Goal: Task Accomplishment & Management: Manage account settings

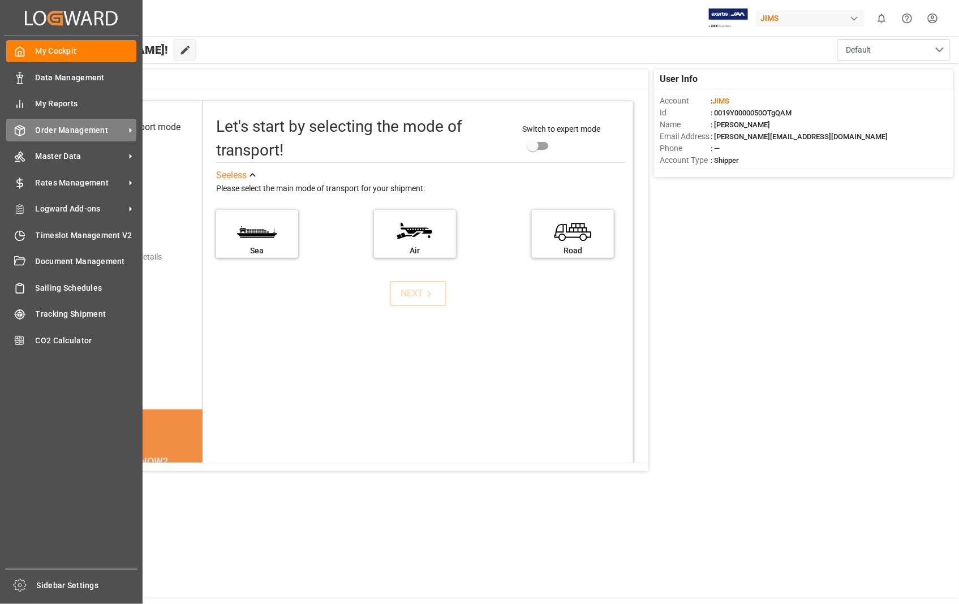
click at [67, 124] on span "Order Management" at bounding box center [80, 130] width 89 height 12
click at [104, 131] on span "Order Management" at bounding box center [80, 130] width 89 height 12
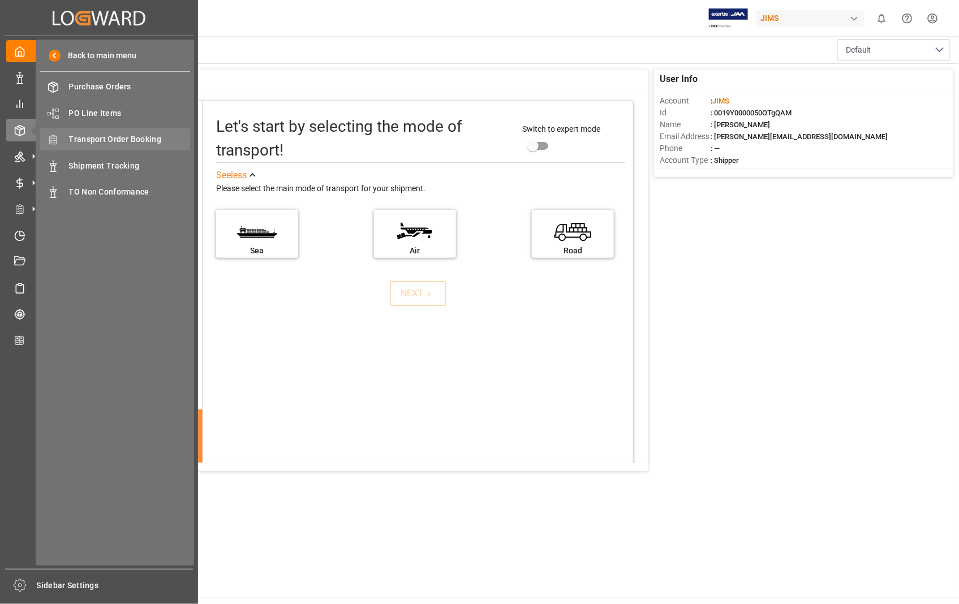
click at [120, 139] on span "Transport Order Booking" at bounding box center [130, 139] width 122 height 12
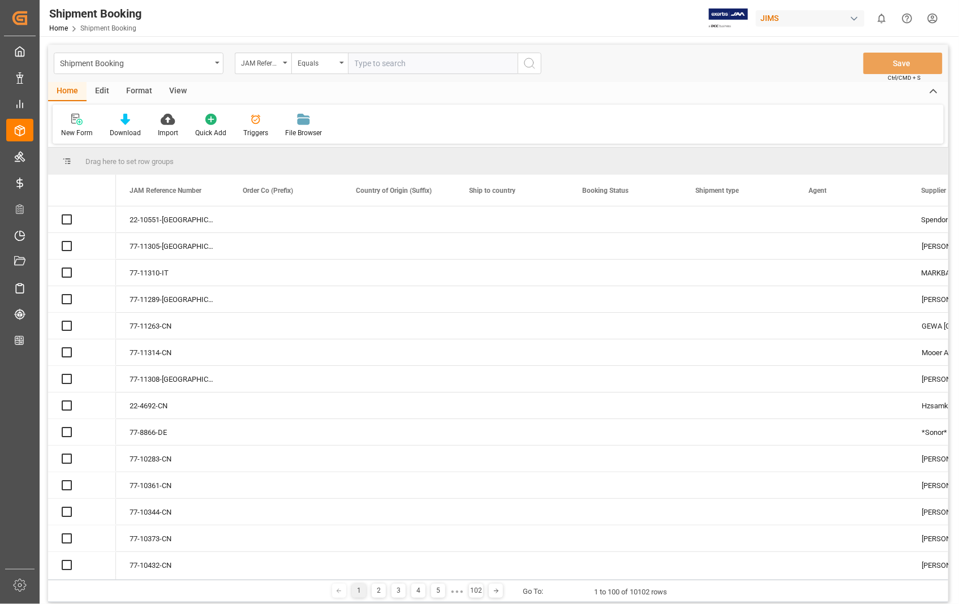
click at [406, 61] on input "text" at bounding box center [433, 63] width 170 height 21
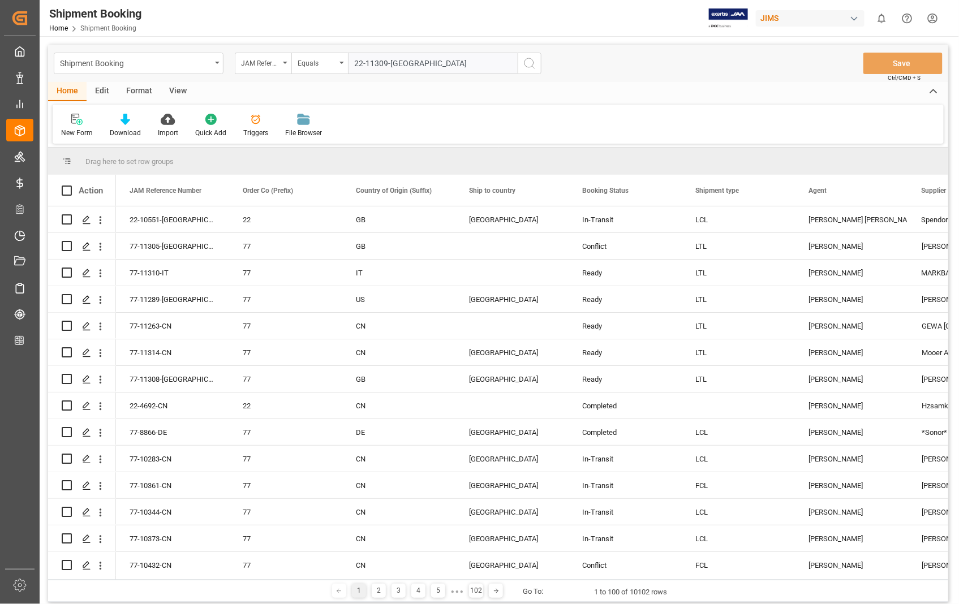
type input "22-11309-[GEOGRAPHIC_DATA]"
click at [528, 61] on icon "search button" at bounding box center [530, 64] width 14 height 14
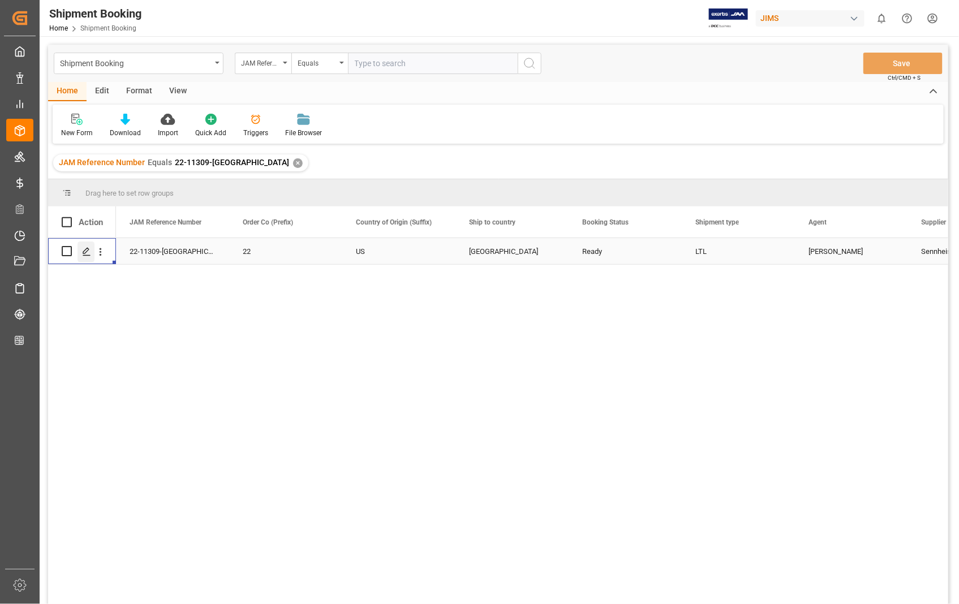
click at [88, 253] on icon "Press SPACE to select this row." at bounding box center [86, 251] width 9 height 9
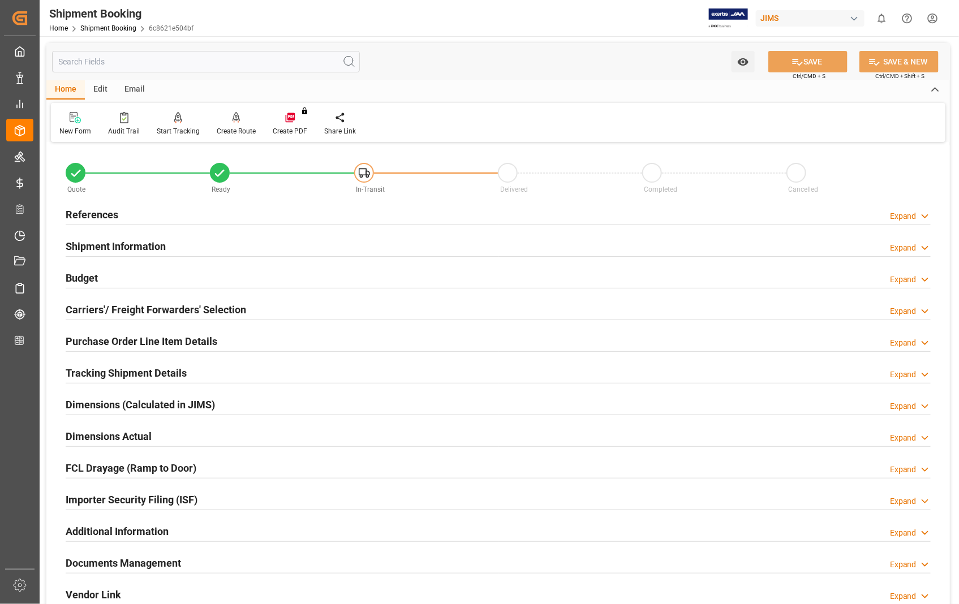
click at [145, 436] on h2 "Dimensions Actual" at bounding box center [109, 436] width 86 height 15
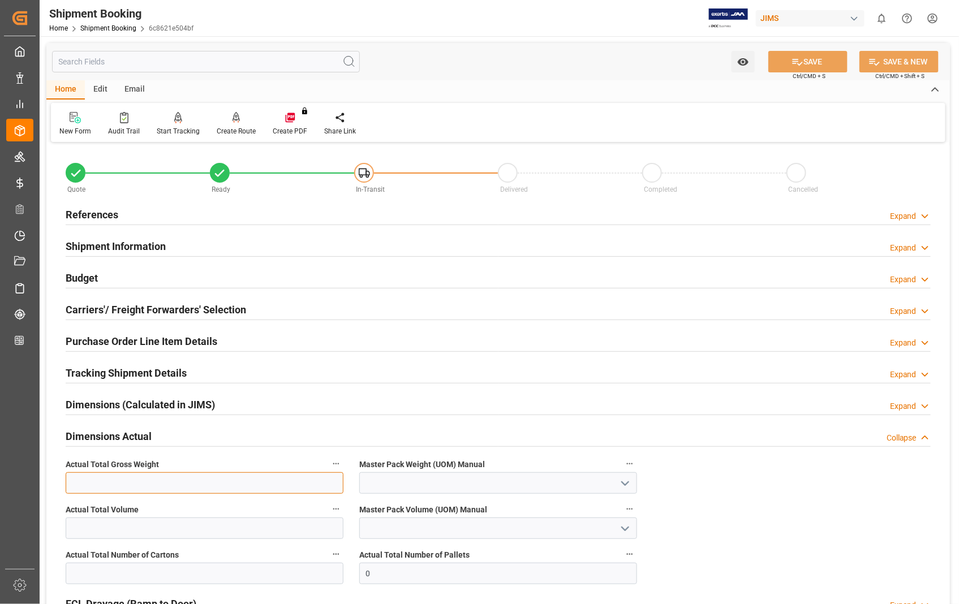
click at [225, 484] on input "text" at bounding box center [205, 482] width 278 height 21
type input "5.9"
click at [623, 484] on icon "open menu" at bounding box center [625, 484] width 14 height 14
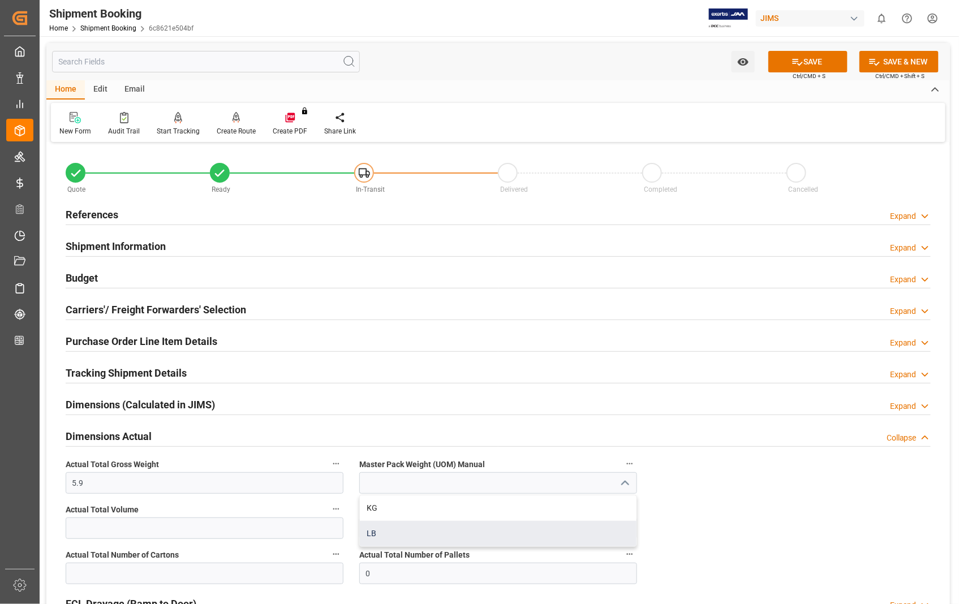
click at [377, 537] on div "LB" at bounding box center [498, 533] width 277 height 25
type input "LB"
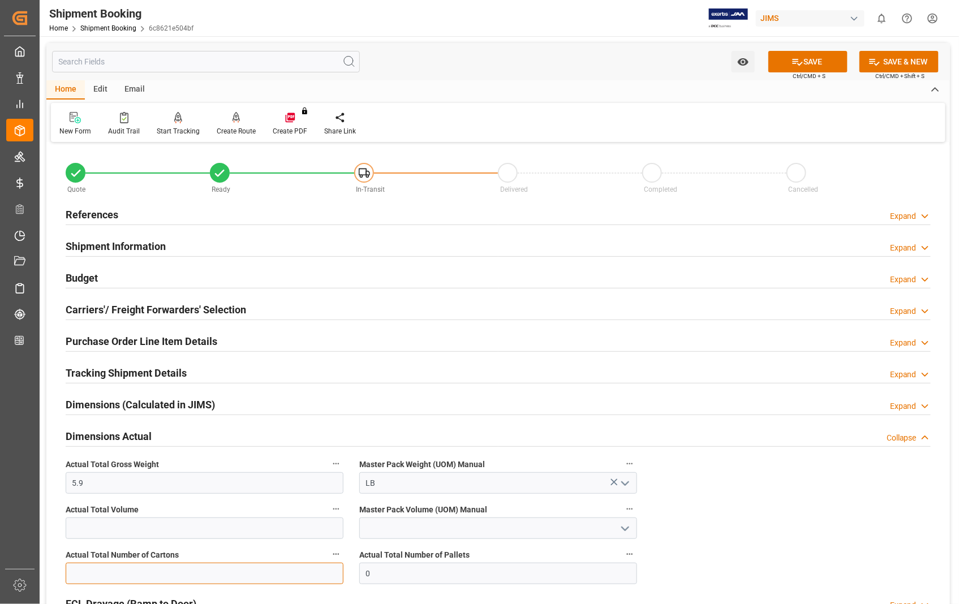
click at [235, 575] on input "text" at bounding box center [205, 573] width 278 height 21
type input "1"
click at [811, 63] on button "SAVE" at bounding box center [807, 61] width 79 height 21
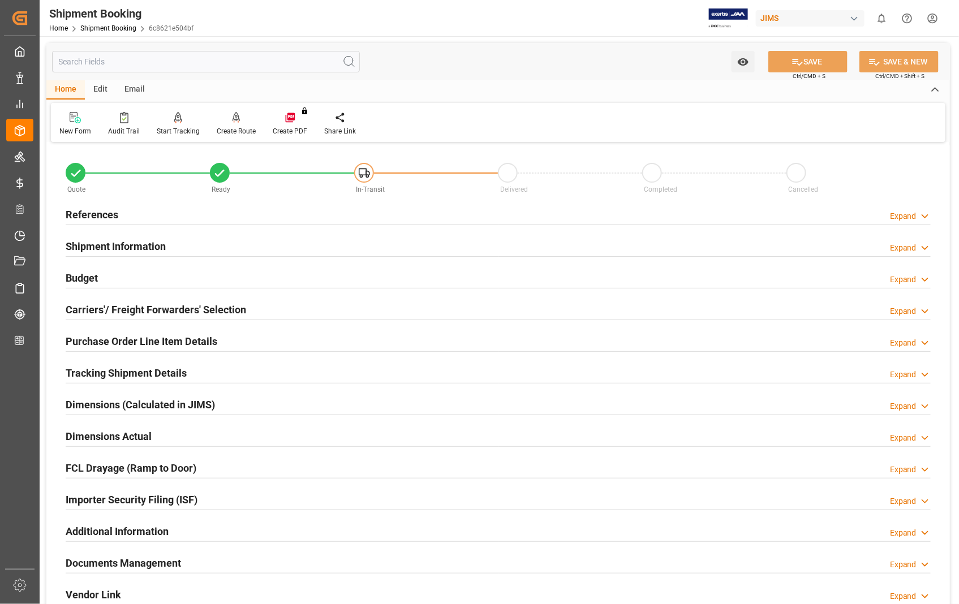
click at [151, 564] on h2 "Documents Management" at bounding box center [123, 562] width 115 height 15
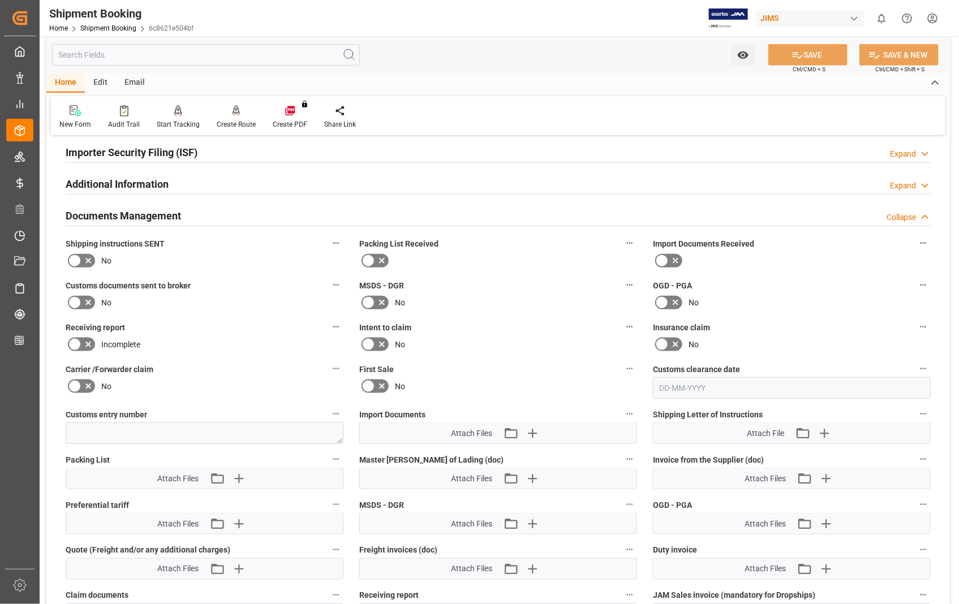
scroll to position [377, 0]
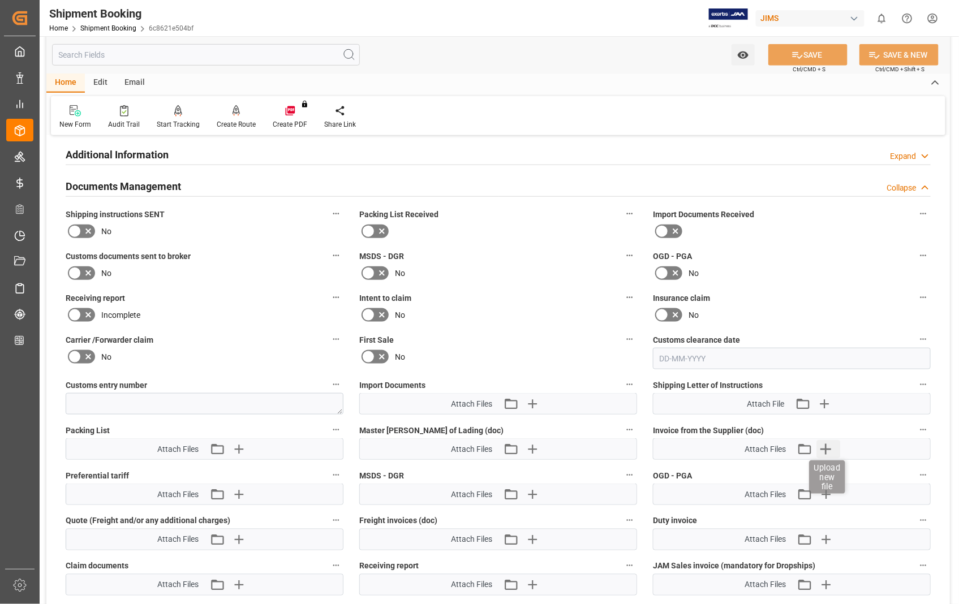
click at [828, 445] on icon "button" at bounding box center [826, 449] width 18 height 18
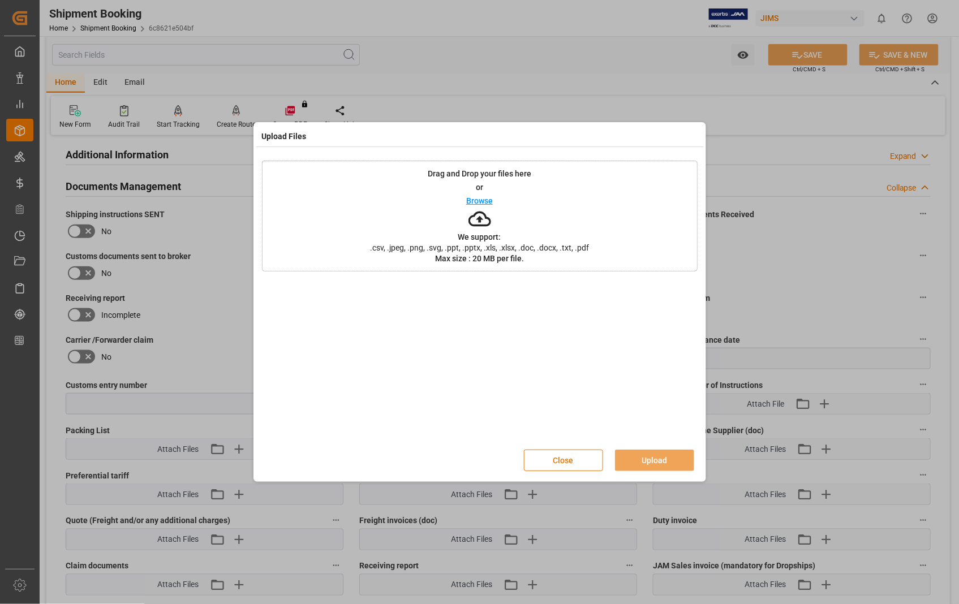
click at [476, 200] on p "Browse" at bounding box center [479, 201] width 27 height 8
click at [644, 459] on button "Upload" at bounding box center [654, 460] width 79 height 21
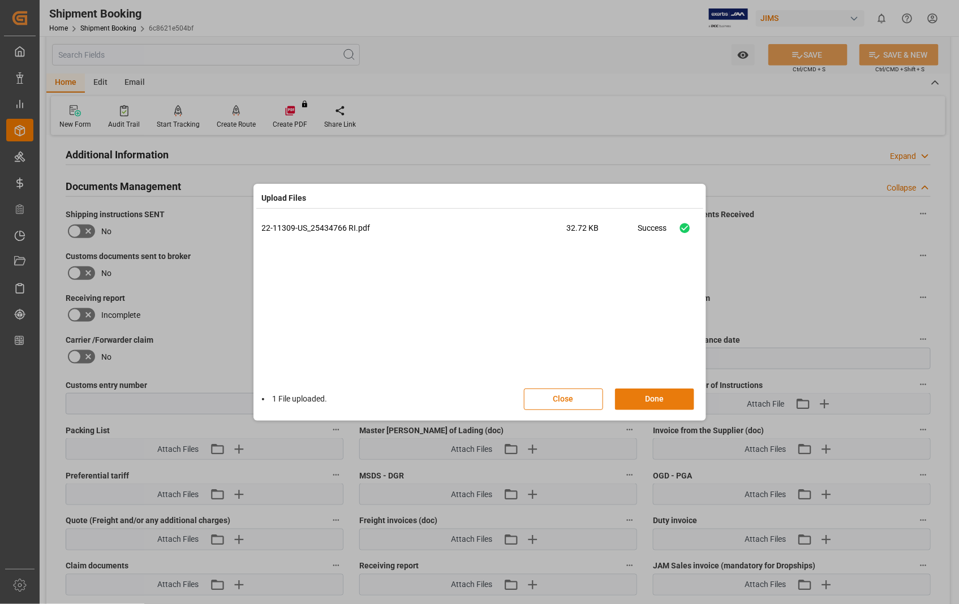
click at [651, 397] on button "Done" at bounding box center [654, 399] width 79 height 21
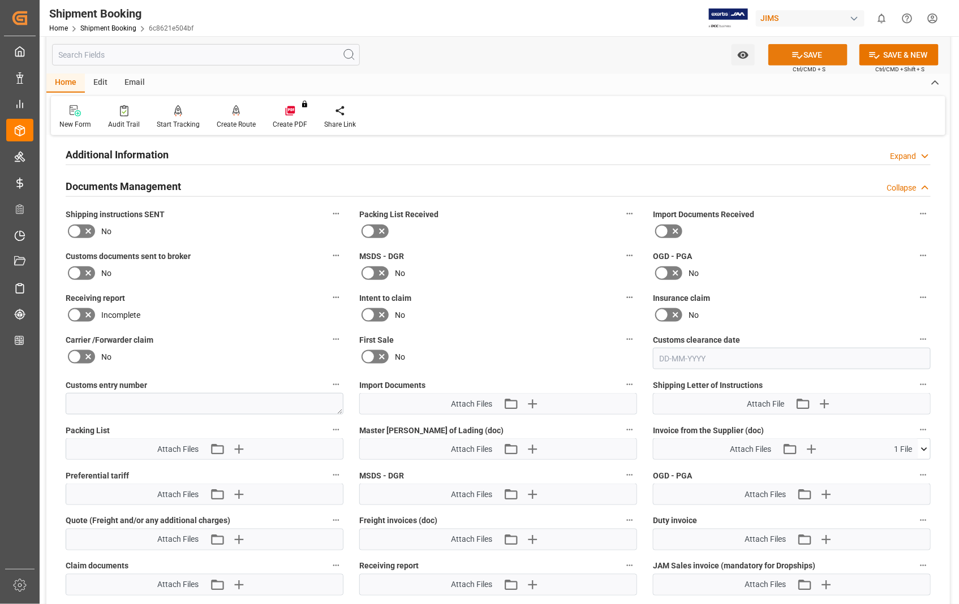
click at [820, 52] on button "SAVE" at bounding box center [807, 54] width 79 height 21
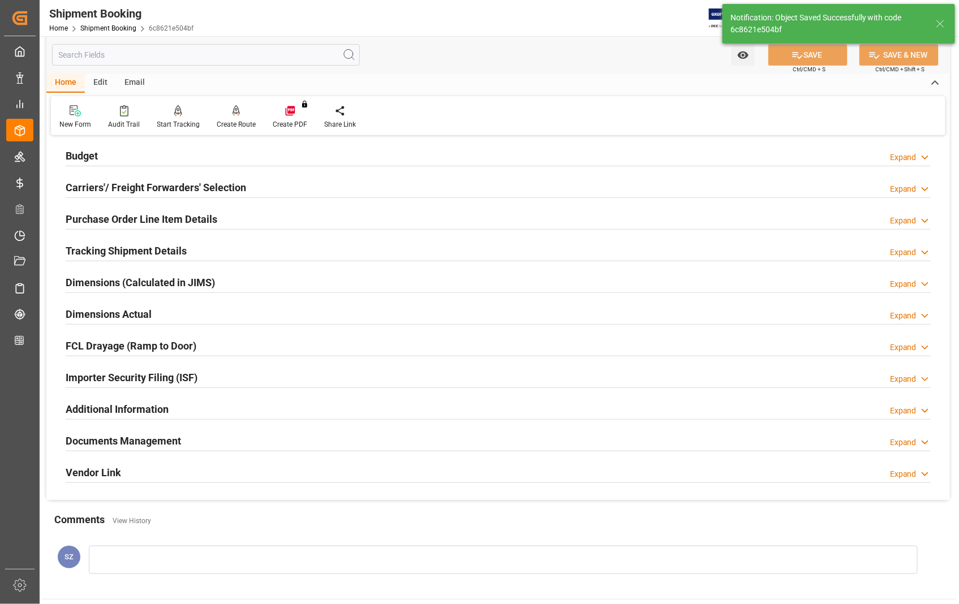
scroll to position [120, 0]
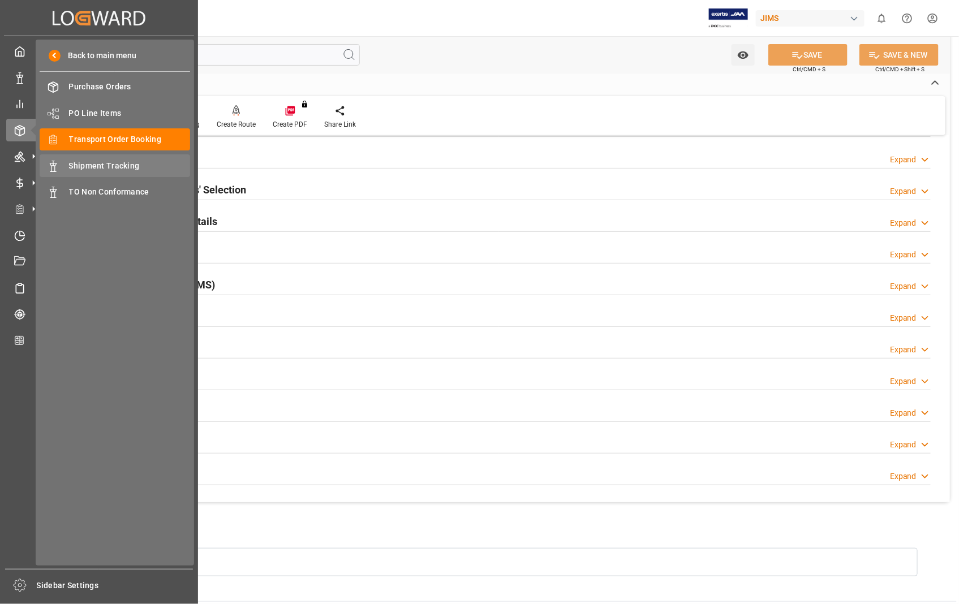
click at [111, 166] on span "Shipment Tracking" at bounding box center [130, 166] width 122 height 12
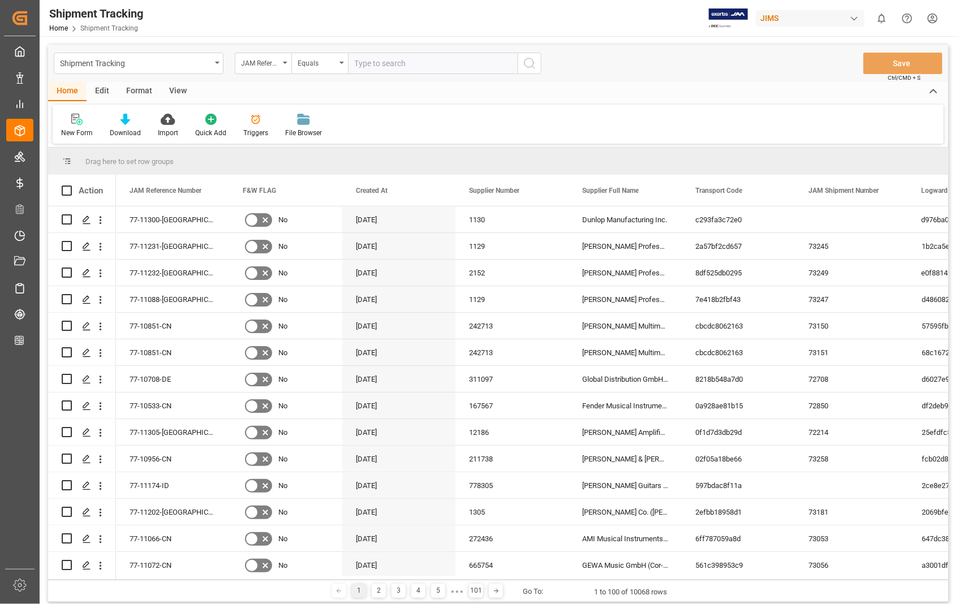
click at [456, 59] on input "text" at bounding box center [433, 63] width 170 height 21
type input "22-11309-[GEOGRAPHIC_DATA]"
click at [528, 60] on icon "search button" at bounding box center [530, 64] width 14 height 14
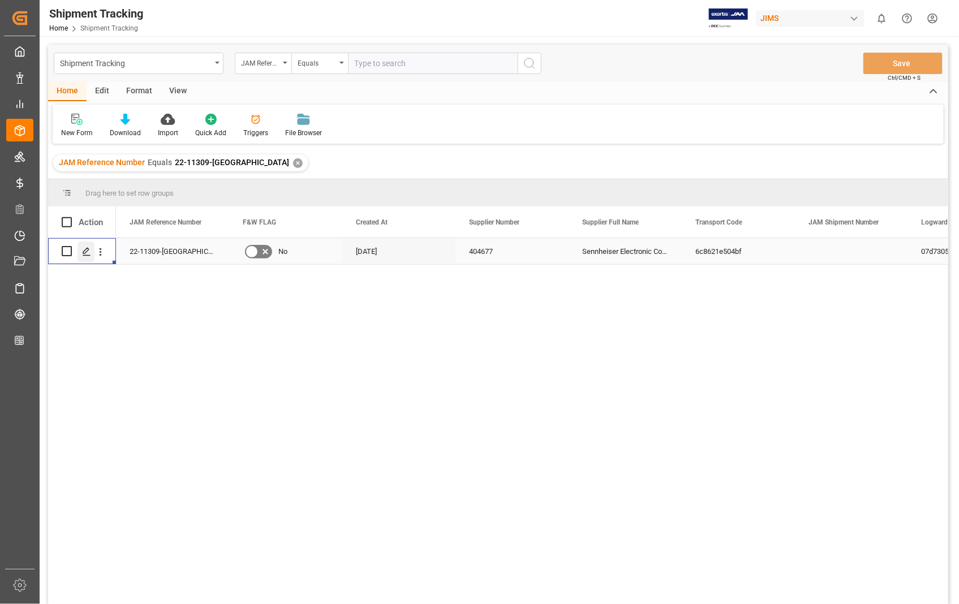
click at [83, 252] on icon "Press SPACE to select this row." at bounding box center [86, 251] width 9 height 9
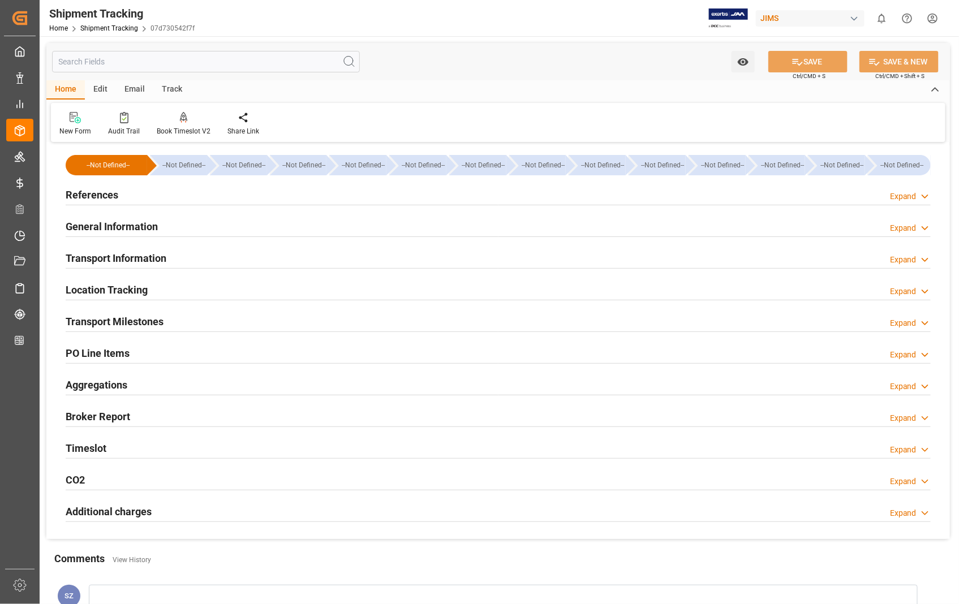
type input "[DATE]"
click at [98, 195] on h2 "References" at bounding box center [92, 194] width 53 height 15
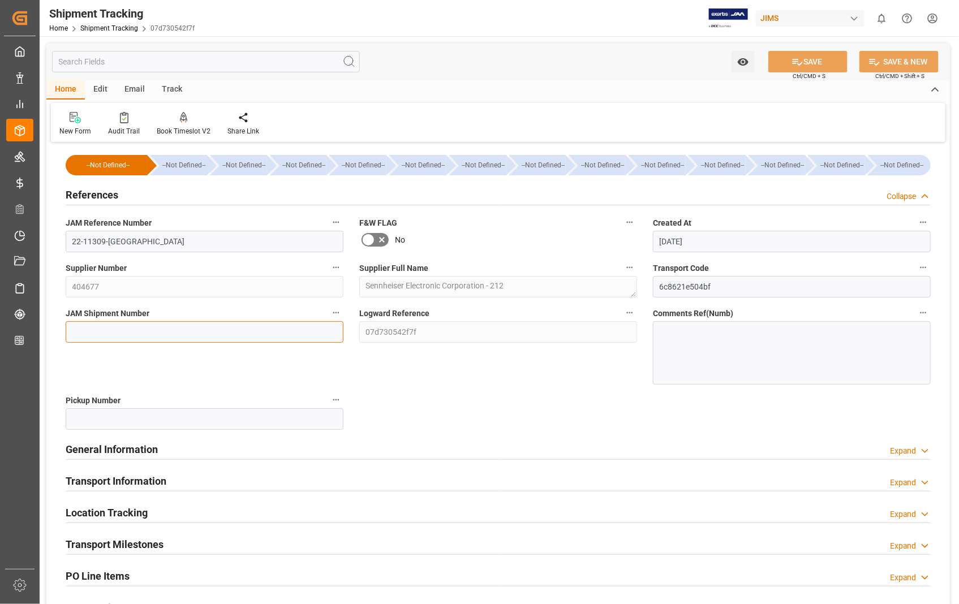
click at [221, 331] on input at bounding box center [205, 331] width 278 height 21
paste input "73259"
type input "73259"
click at [821, 61] on button "SAVE" at bounding box center [807, 61] width 79 height 21
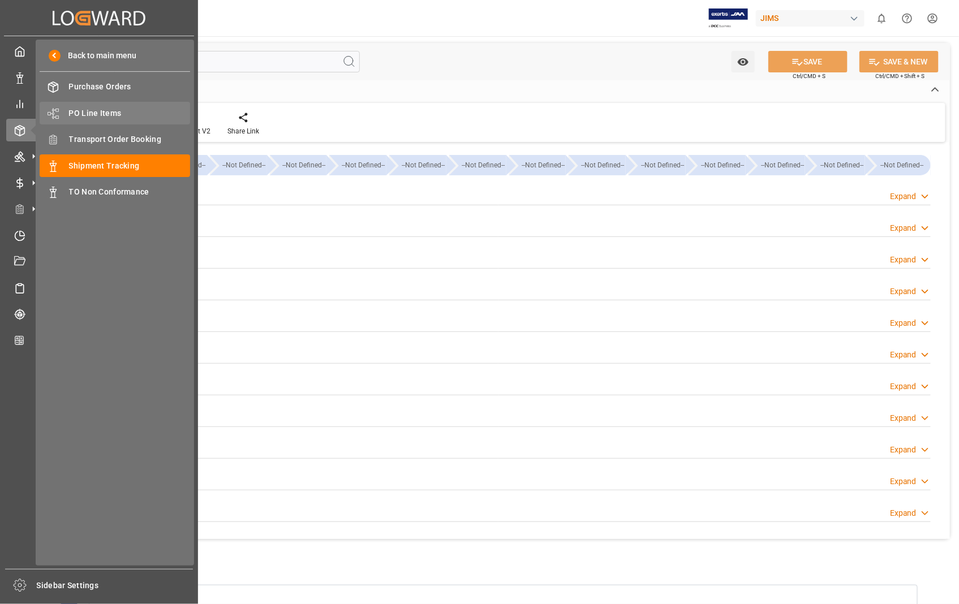
click at [120, 109] on span "PO Line Items" at bounding box center [130, 113] width 122 height 12
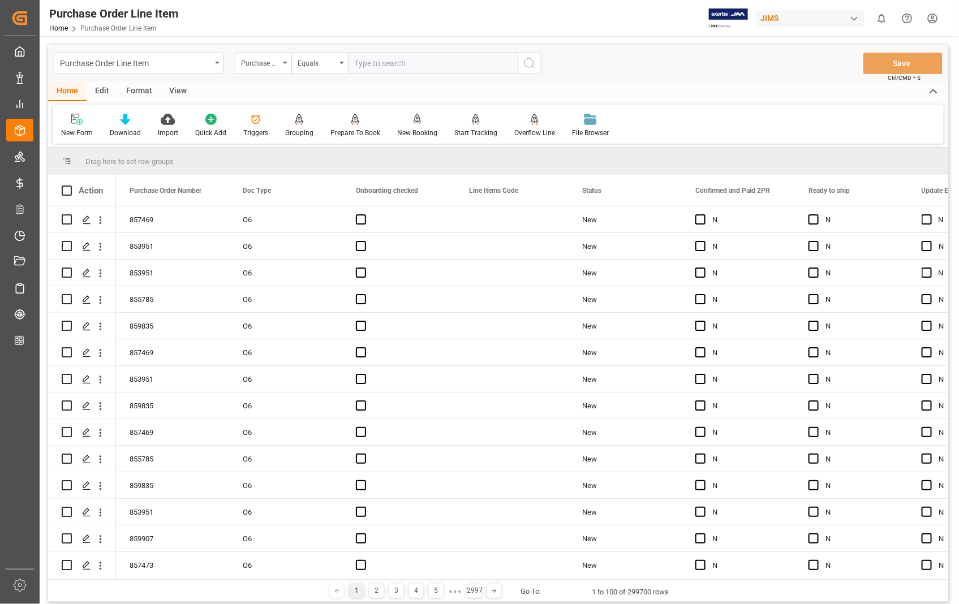
click at [421, 63] on input "text" at bounding box center [433, 63] width 170 height 21
type input "868810"
click at [526, 65] on icon "search button" at bounding box center [530, 64] width 14 height 14
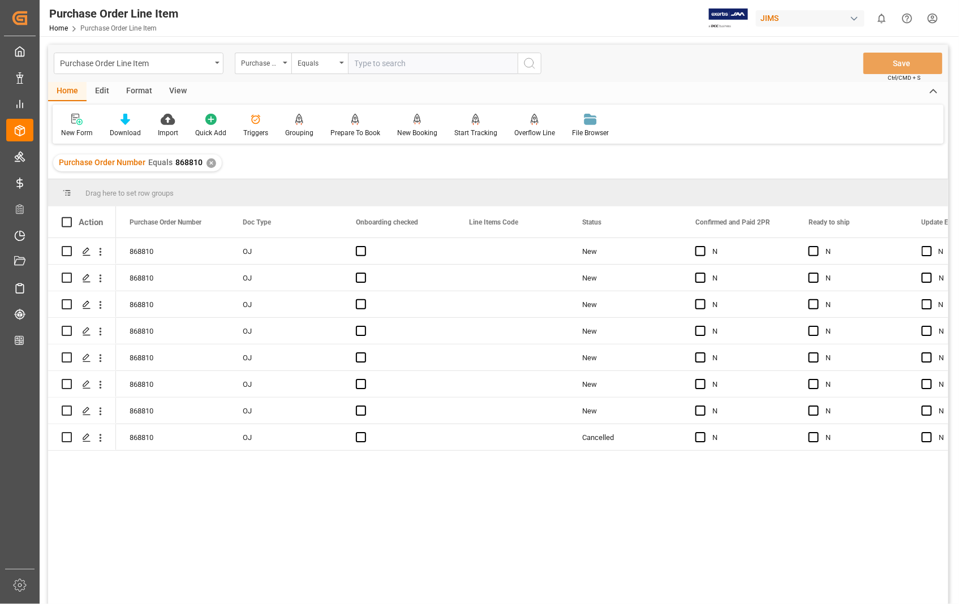
click at [173, 86] on div "View" at bounding box center [178, 91] width 35 height 19
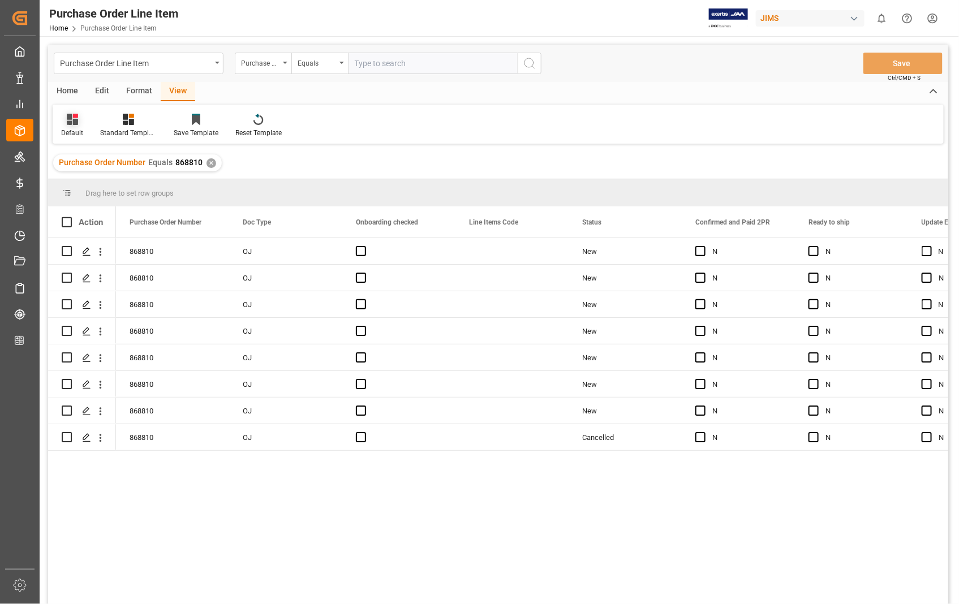
click at [69, 132] on div "Default" at bounding box center [72, 133] width 22 height 10
click at [88, 183] on div "Sophia setting." at bounding box center [116, 183] width 99 height 12
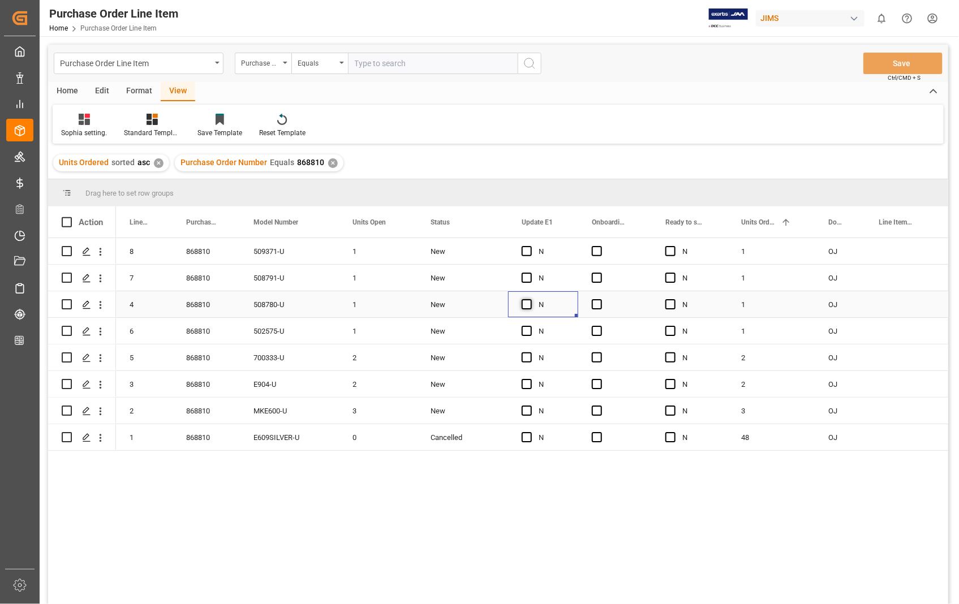
click at [526, 303] on span "Press SPACE to select this row." at bounding box center [527, 304] width 10 height 10
click at [530, 299] on input "Press SPACE to select this row." at bounding box center [530, 299] width 0 height 0
click at [596, 302] on span "Press SPACE to select this row." at bounding box center [597, 304] width 10 height 10
click at [600, 299] on input "Press SPACE to select this row." at bounding box center [600, 299] width 0 height 0
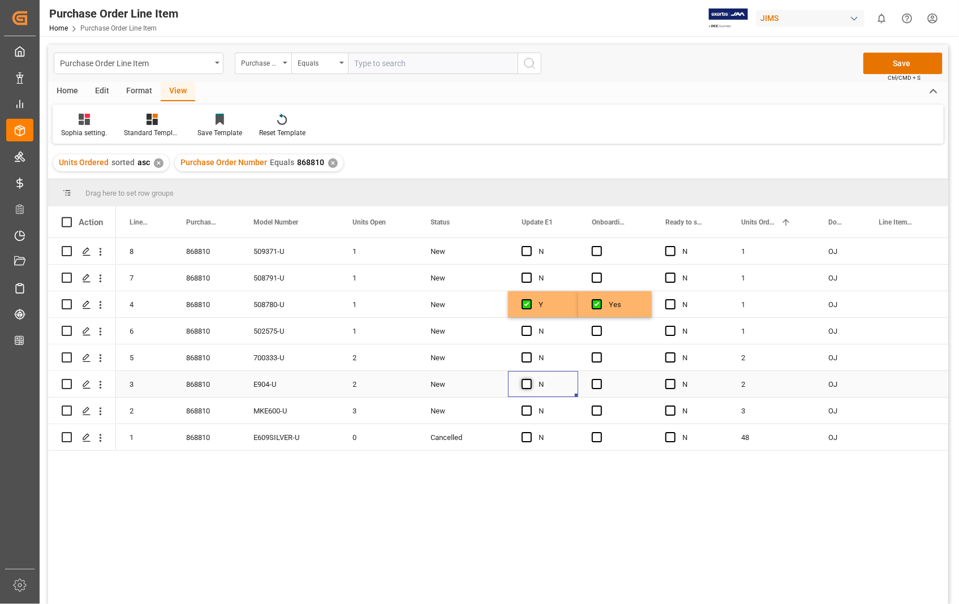
click at [528, 385] on span "Press SPACE to select this row." at bounding box center [527, 384] width 10 height 10
click at [530, 379] on input "Press SPACE to select this row." at bounding box center [530, 379] width 0 height 0
click at [597, 383] on span "Press SPACE to select this row." at bounding box center [597, 384] width 10 height 10
click at [600, 379] on input "Press SPACE to select this row." at bounding box center [600, 379] width 0 height 0
click at [528, 411] on span "Press SPACE to select this row." at bounding box center [527, 411] width 10 height 10
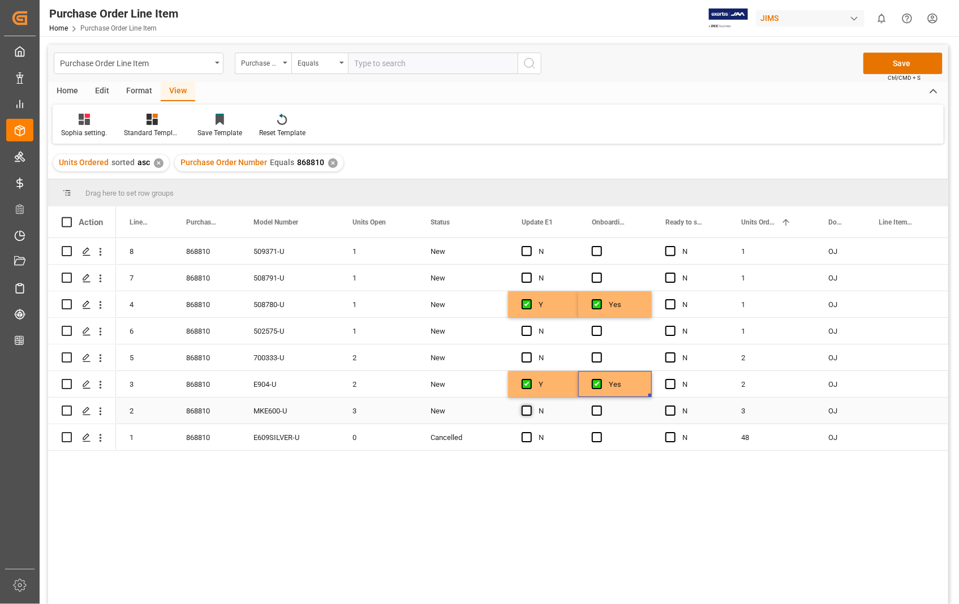
click at [530, 406] on input "Press SPACE to select this row." at bounding box center [530, 406] width 0 height 0
click at [596, 410] on span "Press SPACE to select this row." at bounding box center [597, 411] width 10 height 10
click at [600, 406] on input "Press SPACE to select this row." at bounding box center [600, 406] width 0 height 0
click at [897, 61] on button "Save" at bounding box center [902, 63] width 79 height 21
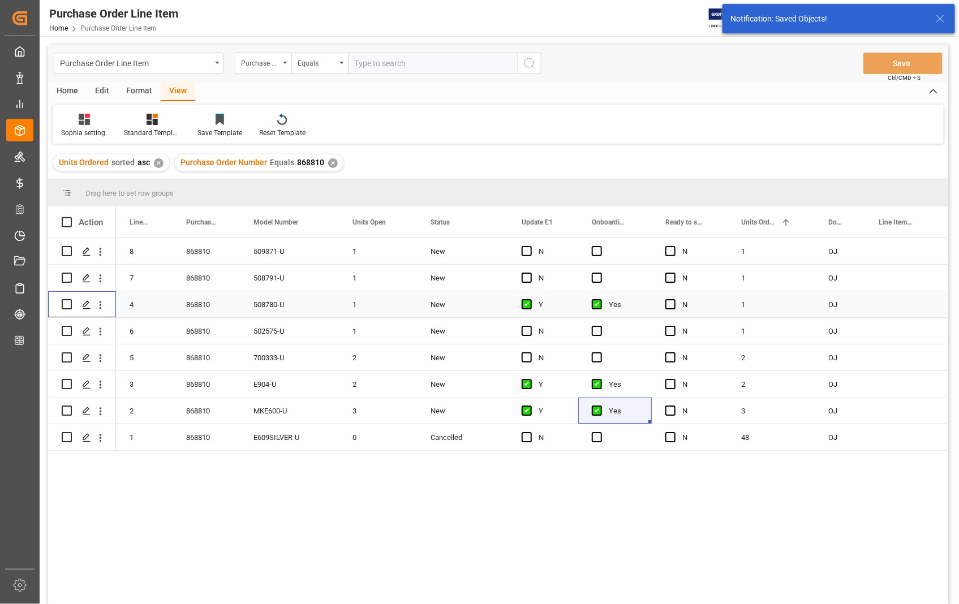
click at [63, 304] on input "Press Space to toggle row selection (unchecked)" at bounding box center [67, 304] width 10 height 10
checkbox input "true"
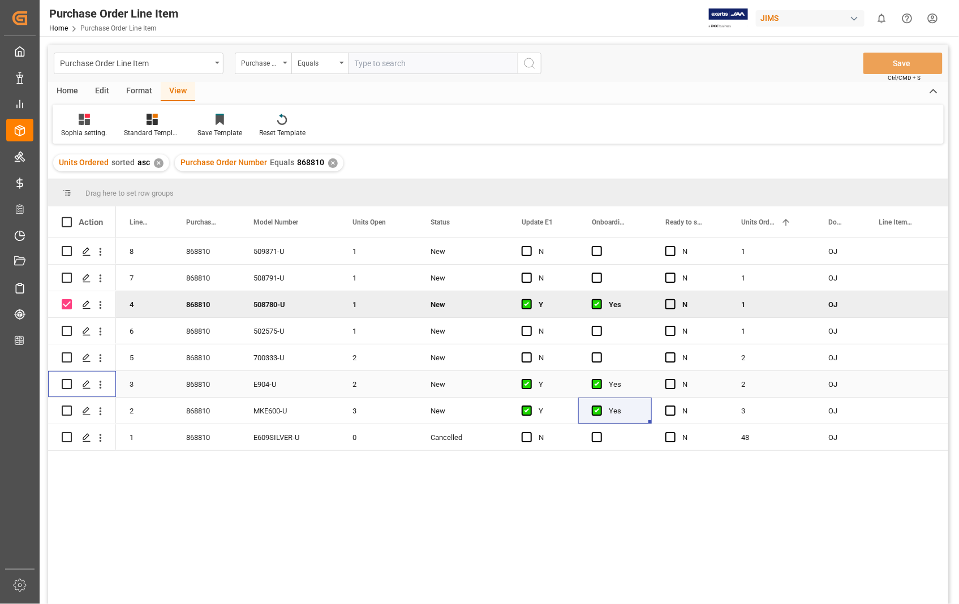
click at [63, 381] on input "Press Space to toggle row selection (unchecked)" at bounding box center [67, 384] width 10 height 10
checkbox input "true"
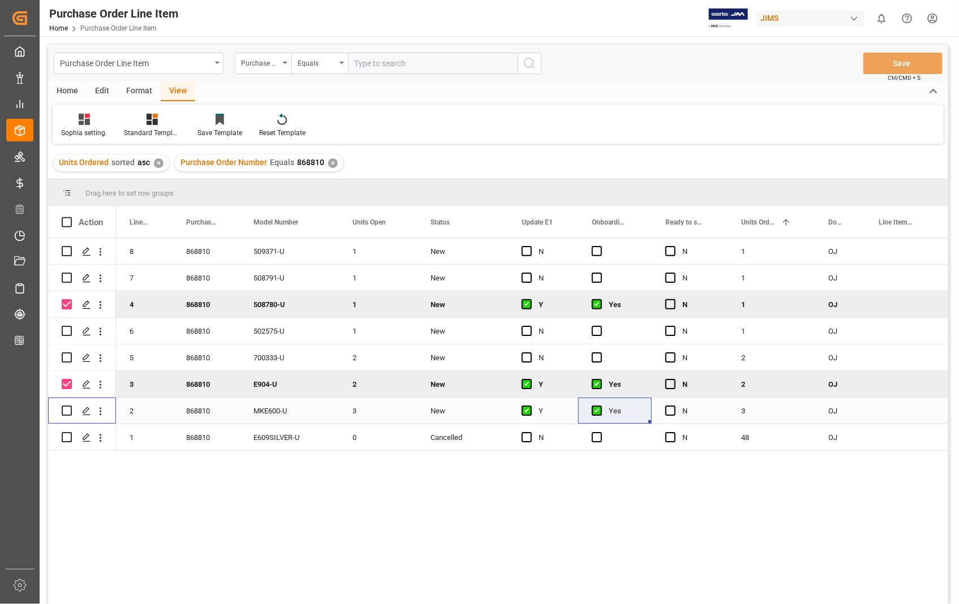
click at [66, 411] on input "Press Space to toggle row selection (unchecked)" at bounding box center [67, 411] width 10 height 10
checkbox input "true"
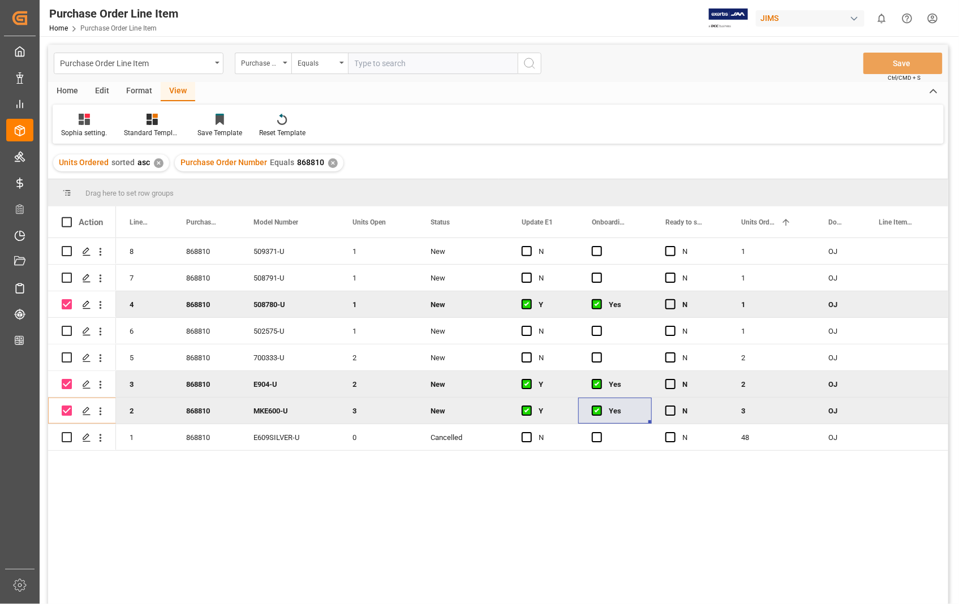
click at [75, 93] on div "Home" at bounding box center [67, 91] width 38 height 19
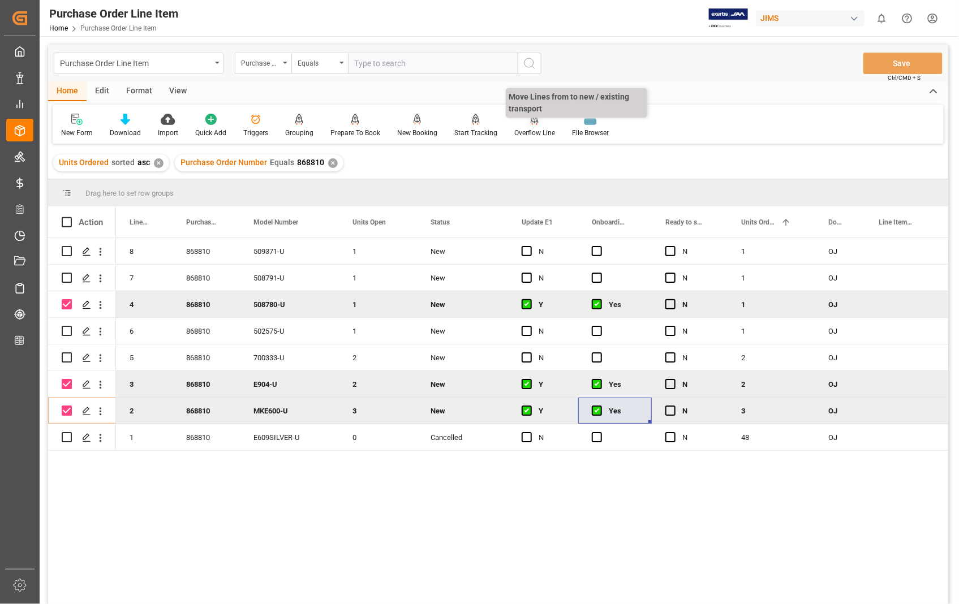
click at [532, 126] on div "Overflow Line" at bounding box center [535, 125] width 58 height 25
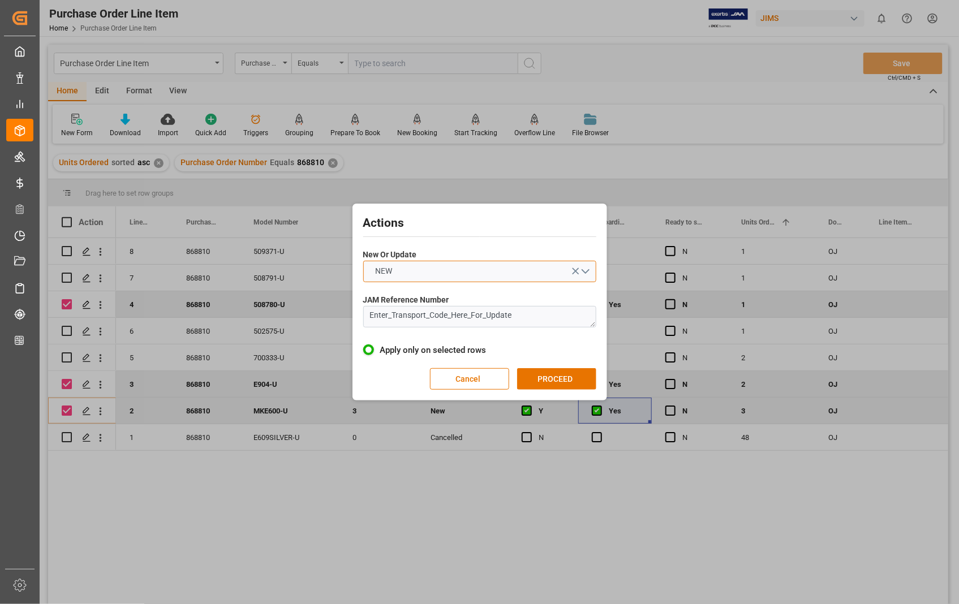
click at [583, 269] on button "NEW" at bounding box center [479, 271] width 233 height 21
click at [404, 299] on div "UPDATE" at bounding box center [480, 298] width 232 height 24
drag, startPoint x: 552, startPoint y: 317, endPoint x: 316, endPoint y: 318, distance: 236.5
click at [316, 318] on div "Actions New Or Update UPDATE JAM Reference Number Enter_Transport_Code_Here_For…" at bounding box center [479, 302] width 959 height 604
paste textarea "22-11309-[GEOGRAPHIC_DATA]"
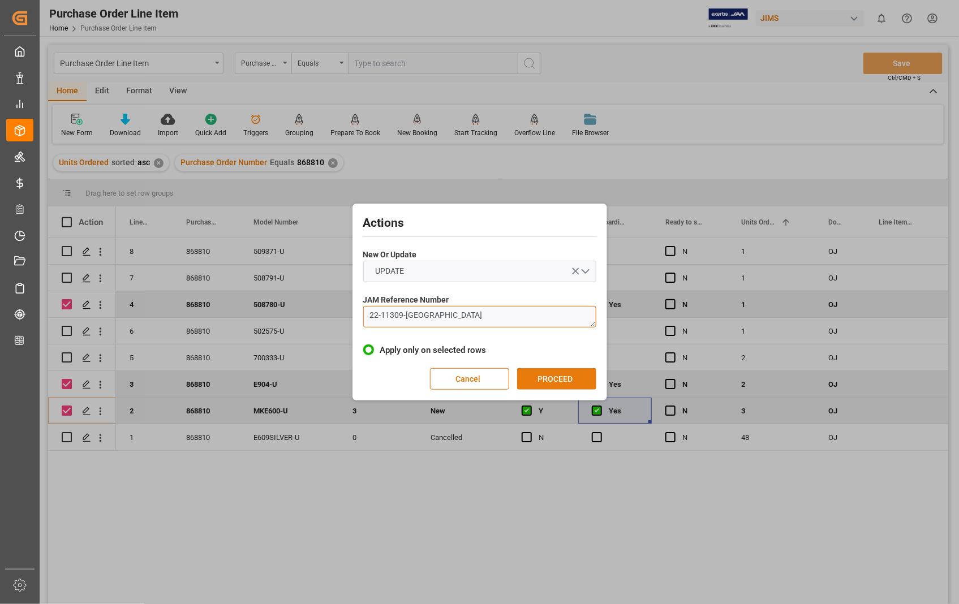
type textarea "22-11309-[GEOGRAPHIC_DATA]"
click at [549, 381] on button "PROCEED" at bounding box center [556, 378] width 79 height 21
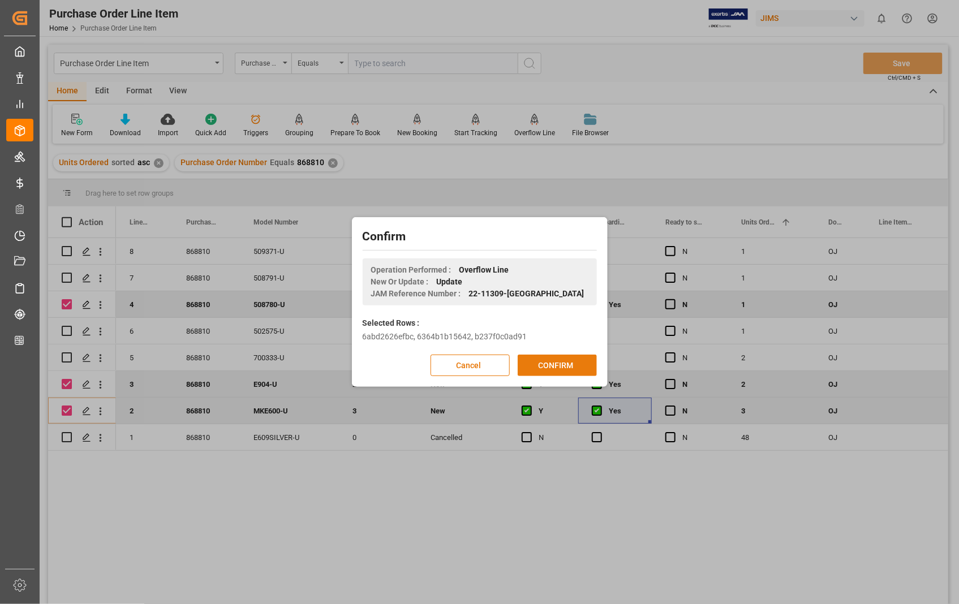
click at [555, 366] on button "CONFIRM" at bounding box center [557, 365] width 79 height 21
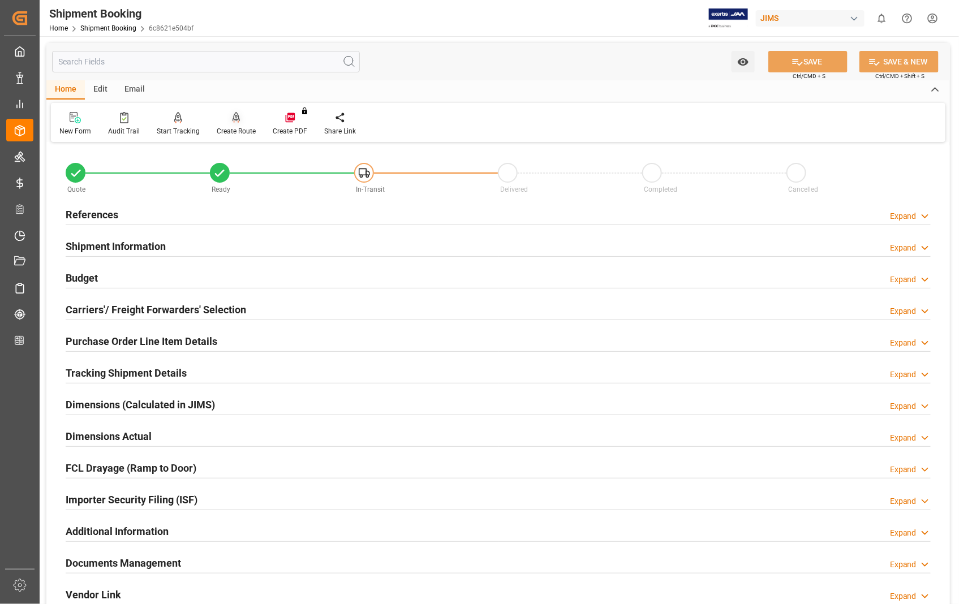
click at [232, 120] on icon at bounding box center [236, 117] width 8 height 10
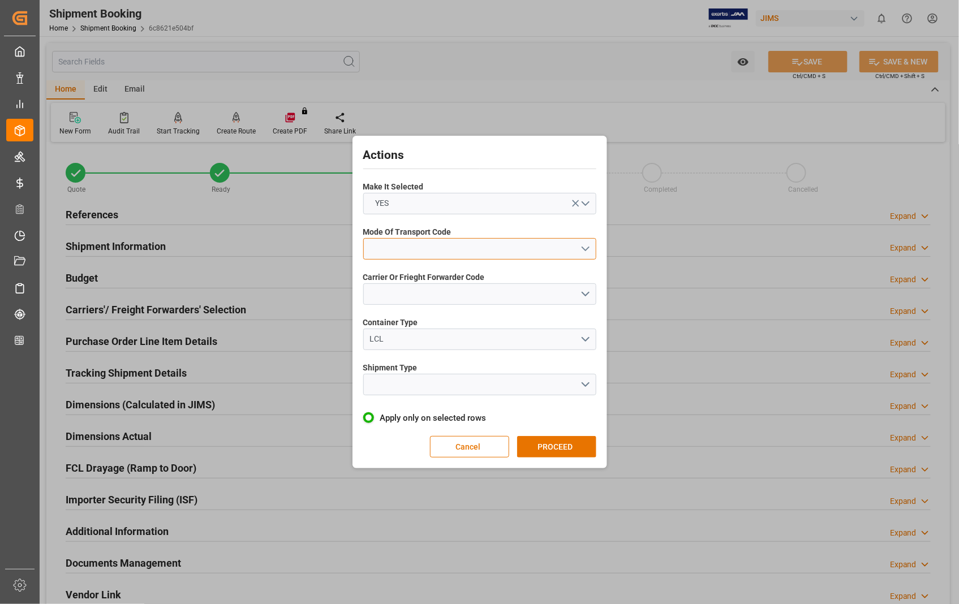
click at [590, 250] on button "open menu" at bounding box center [479, 248] width 233 height 21
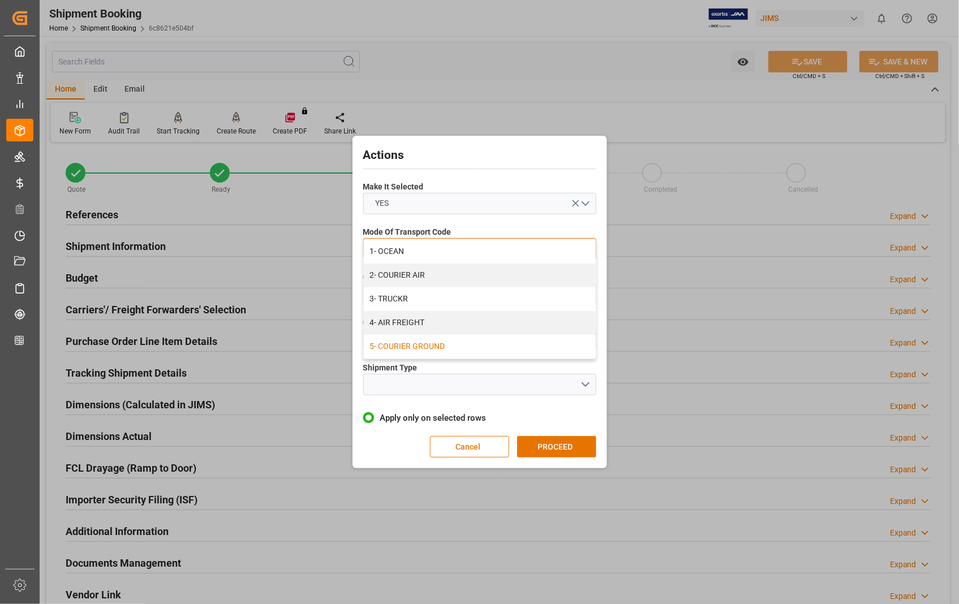
click at [449, 349] on div "5- COURIER GROUND" at bounding box center [480, 347] width 232 height 24
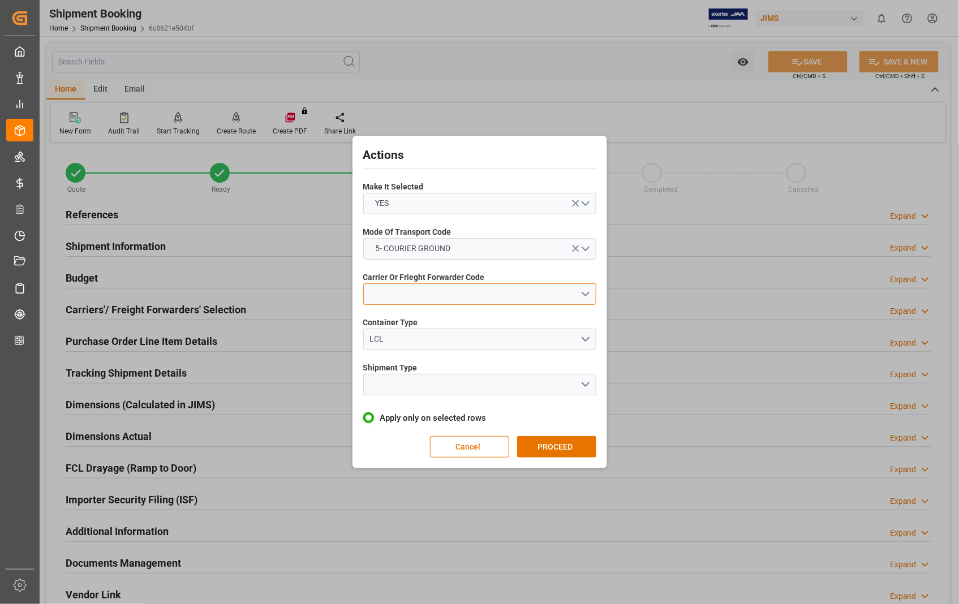
click at [582, 294] on button "open menu" at bounding box center [479, 293] width 233 height 21
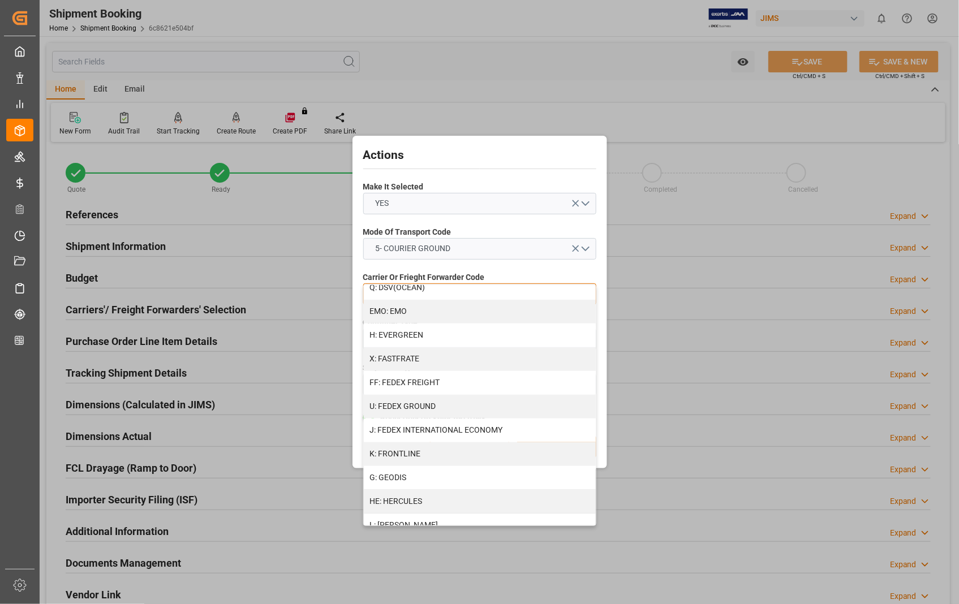
scroll to position [251, 0]
click at [473, 405] on div "U: FEDEX GROUND" at bounding box center [480, 402] width 232 height 24
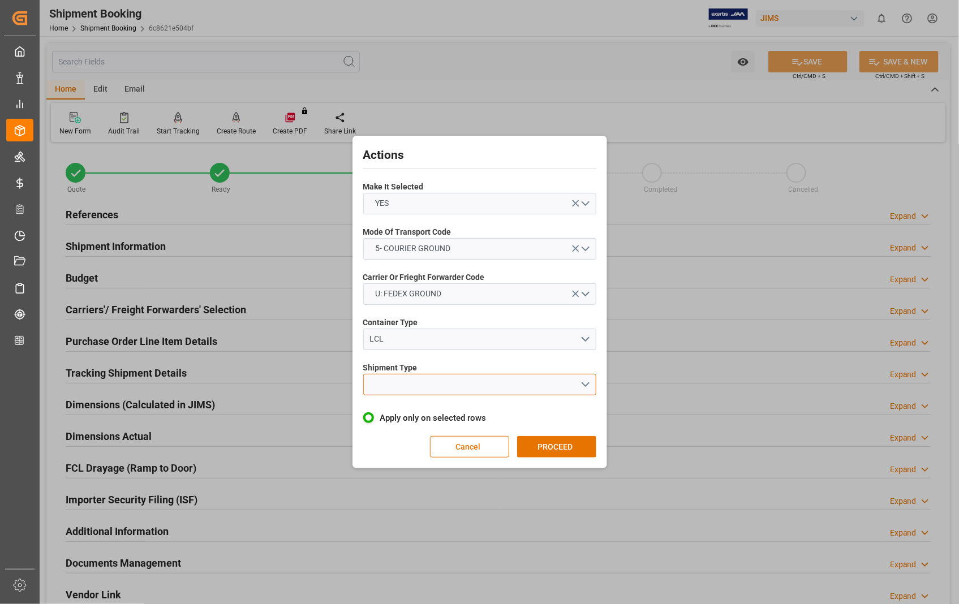
click at [586, 387] on button "open menu" at bounding box center [479, 384] width 233 height 21
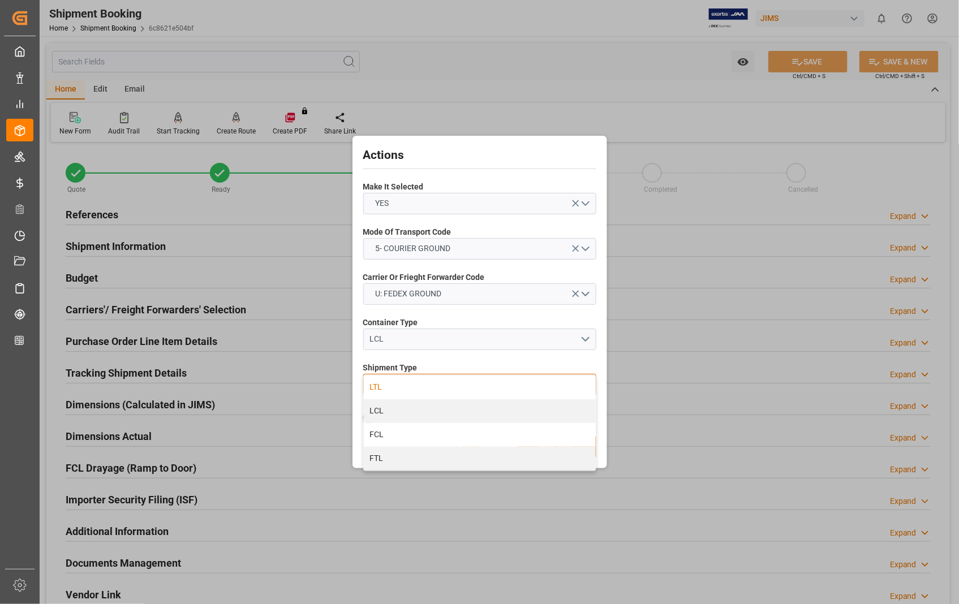
click at [392, 389] on div "LTL" at bounding box center [480, 388] width 232 height 24
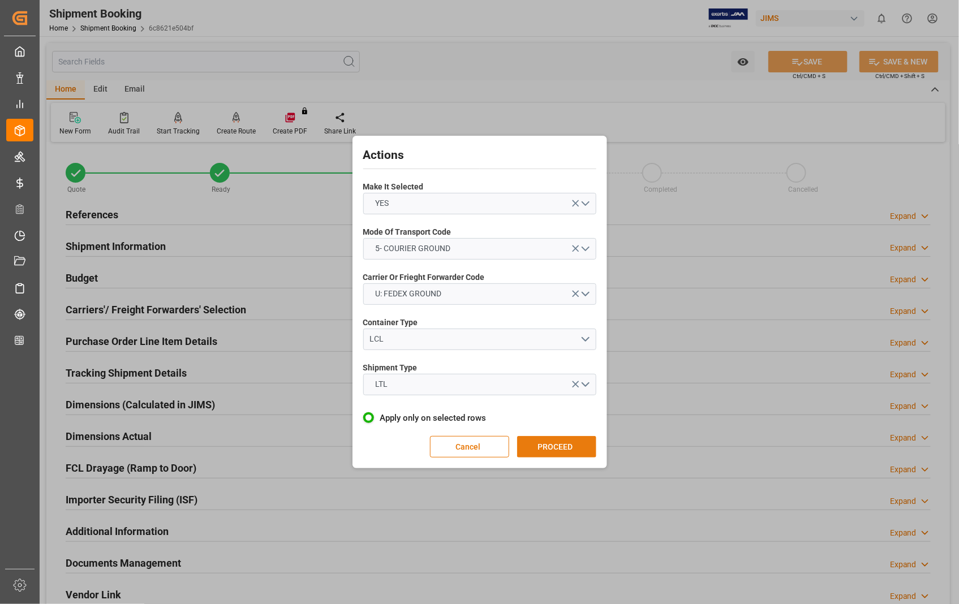
click at [554, 444] on button "PROCEED" at bounding box center [556, 446] width 79 height 21
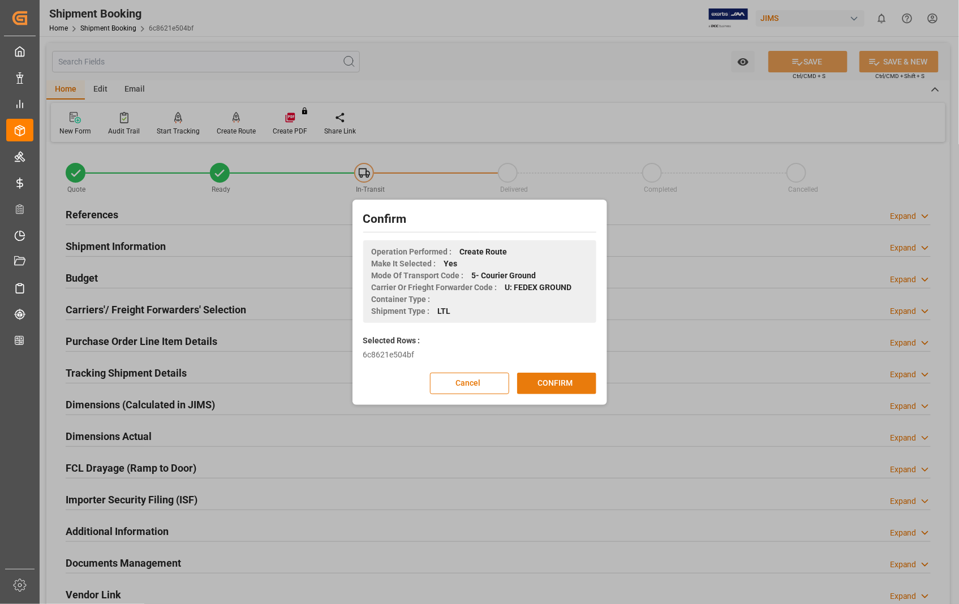
click at [557, 386] on button "CONFIRM" at bounding box center [556, 383] width 79 height 21
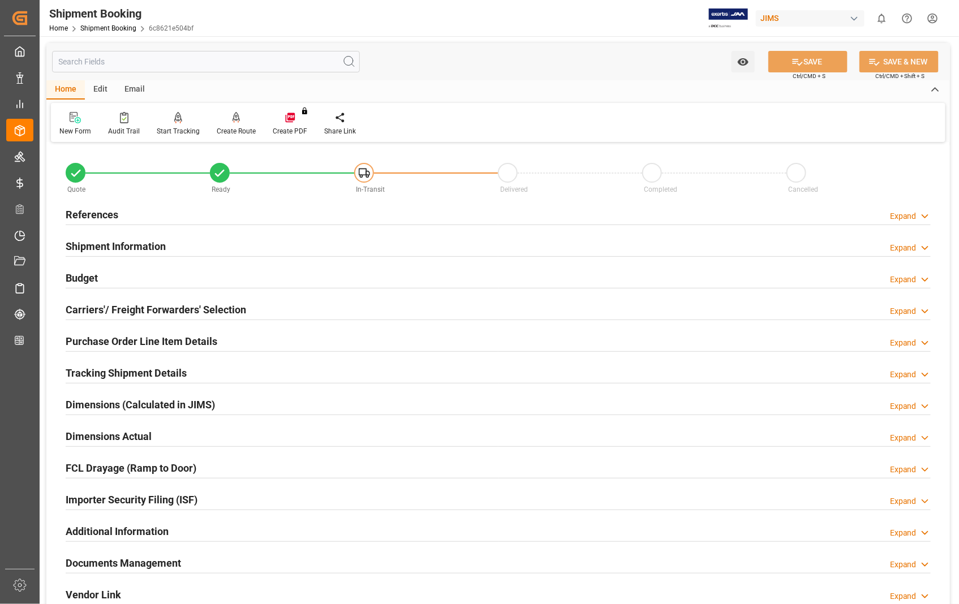
click at [103, 436] on h2 "Dimensions Actual" at bounding box center [109, 436] width 86 height 15
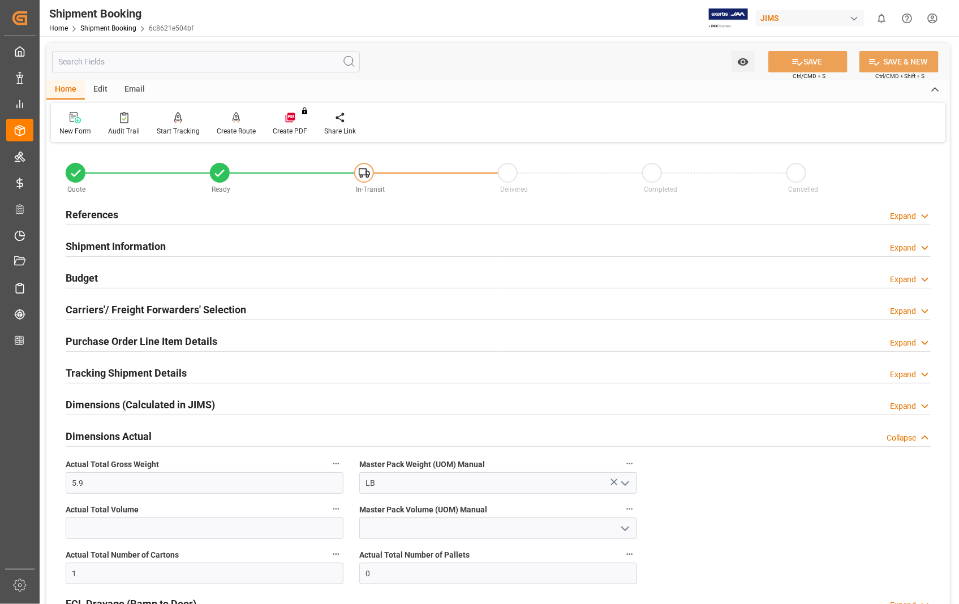
click at [103, 436] on h2 "Dimensions Actual" at bounding box center [109, 436] width 86 height 15
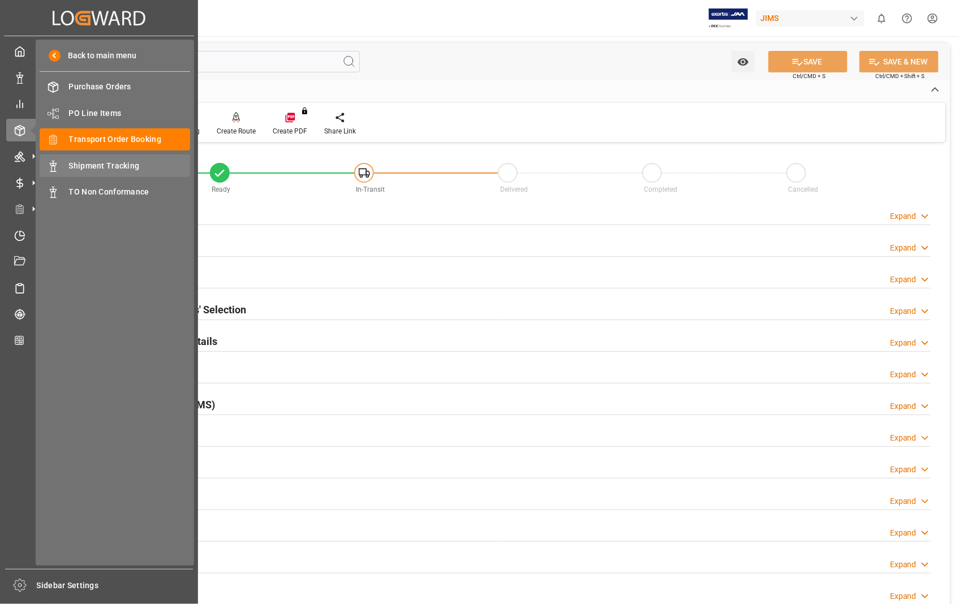
click at [104, 161] on span "Shipment Tracking" at bounding box center [130, 166] width 122 height 12
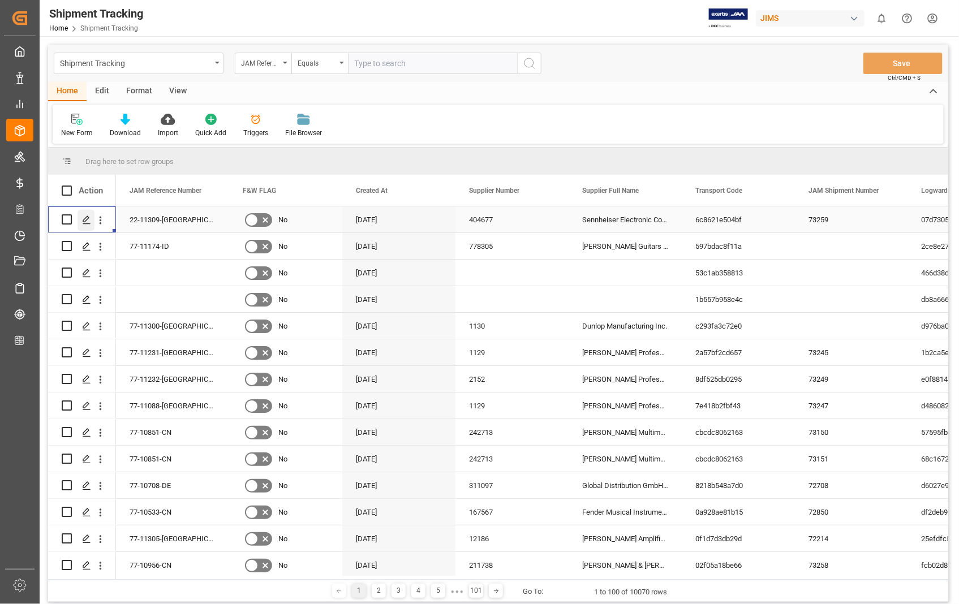
click at [85, 219] on icon "Press SPACE to select this row." at bounding box center [86, 220] width 9 height 9
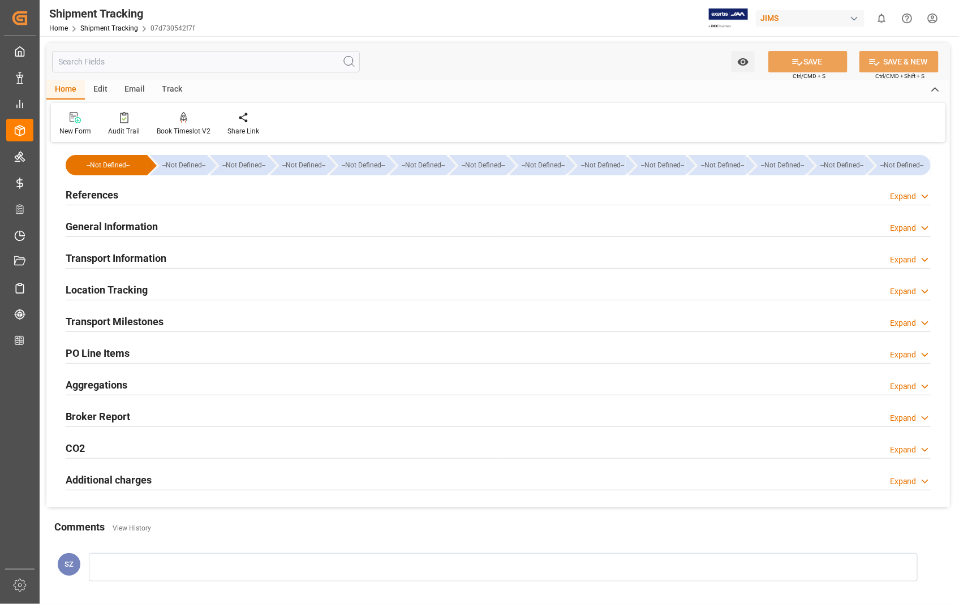
click at [134, 257] on h2 "Transport Information" at bounding box center [116, 258] width 101 height 15
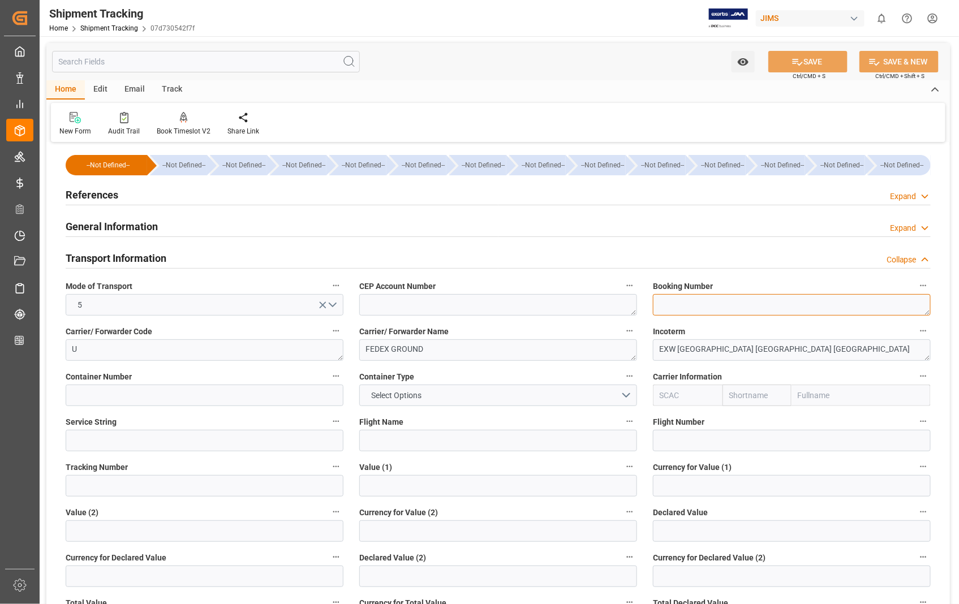
click at [717, 304] on textarea at bounding box center [792, 304] width 278 height 21
paste textarea "660871072473"
type textarea "660871072473"
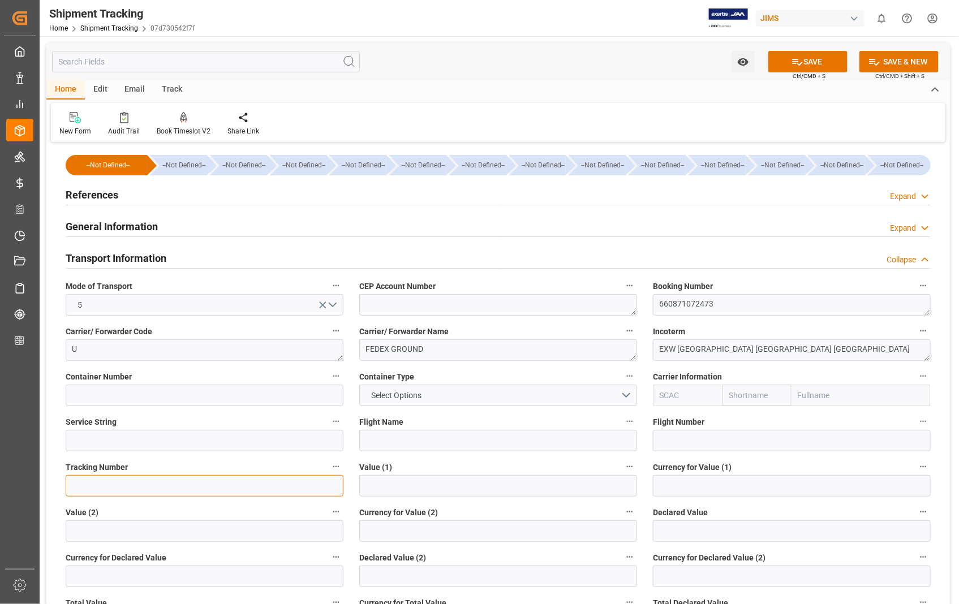
click at [170, 489] on input at bounding box center [205, 485] width 278 height 21
paste input "660871072473"
type input "660871072473"
click at [815, 57] on button "SAVE" at bounding box center [807, 61] width 79 height 21
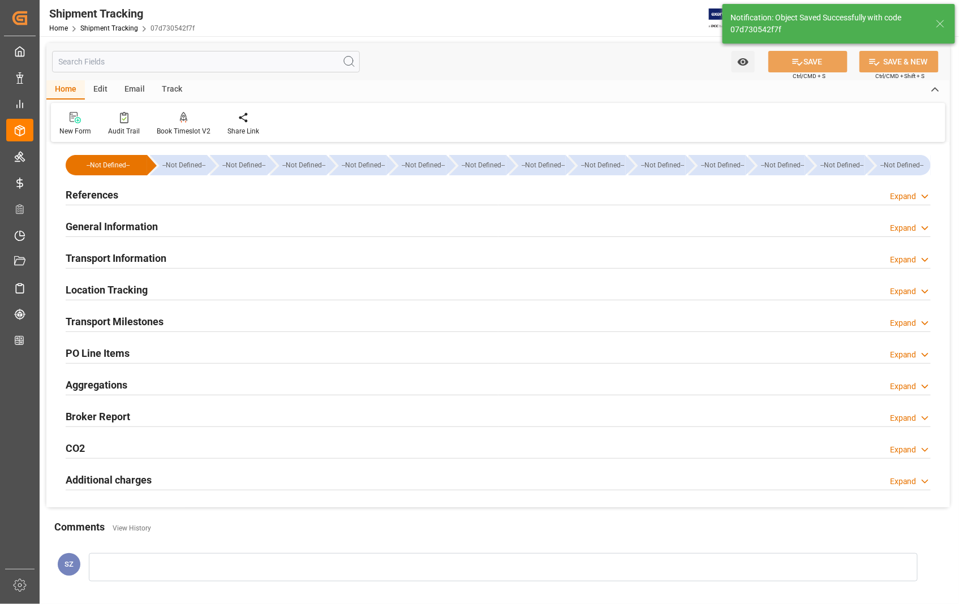
click at [145, 320] on h2 "Transport Milestones" at bounding box center [115, 321] width 98 height 15
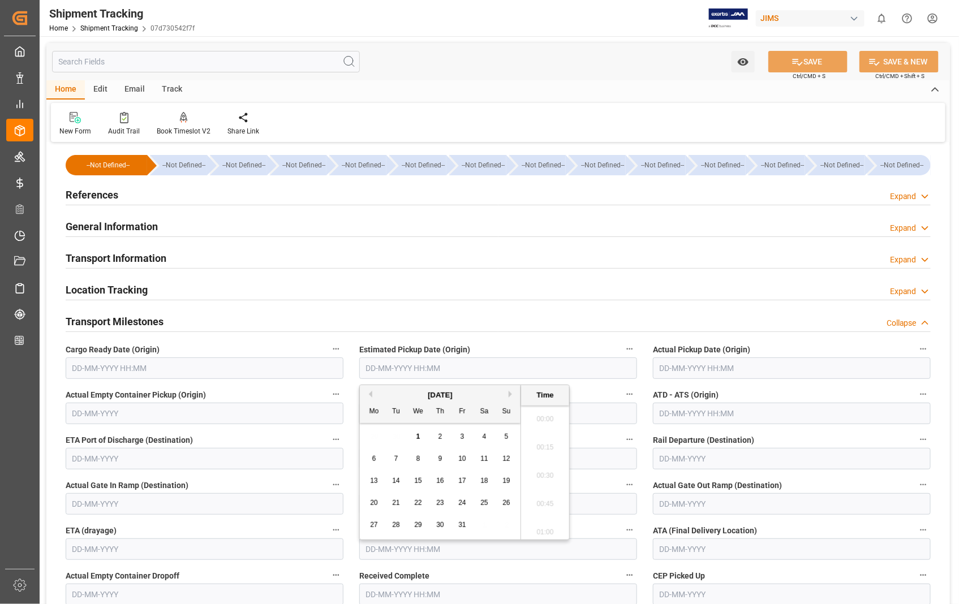
click at [462, 372] on input "text" at bounding box center [498, 368] width 278 height 21
click at [370, 390] on div "October 2025" at bounding box center [440, 395] width 161 height 11
click at [439, 523] on span "30" at bounding box center [439, 525] width 7 height 8
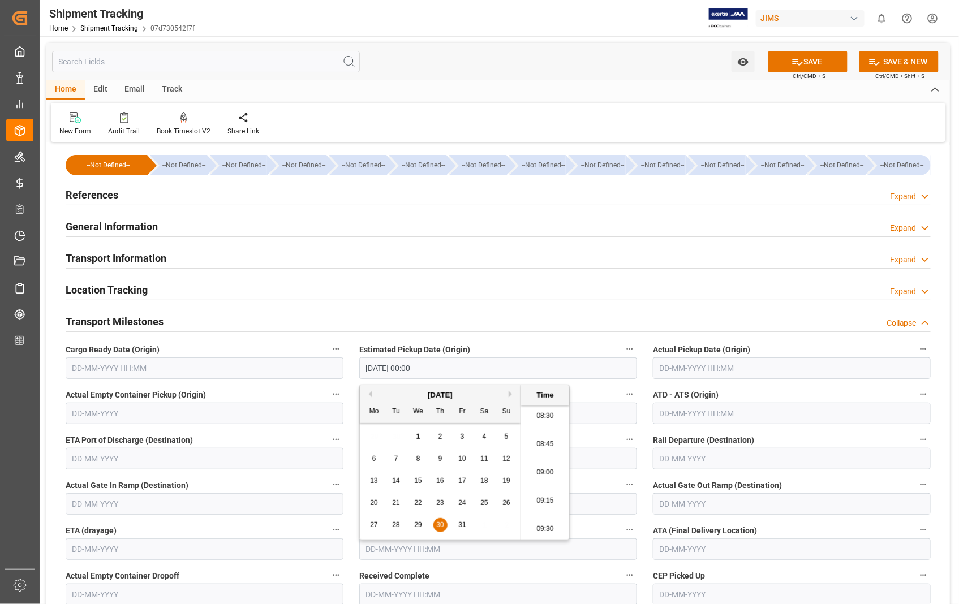
click at [368, 395] on button "Previous Month" at bounding box center [368, 394] width 7 height 7
click at [397, 527] on span "30" at bounding box center [395, 525] width 7 height 8
type input "30-09-2025 00:00"
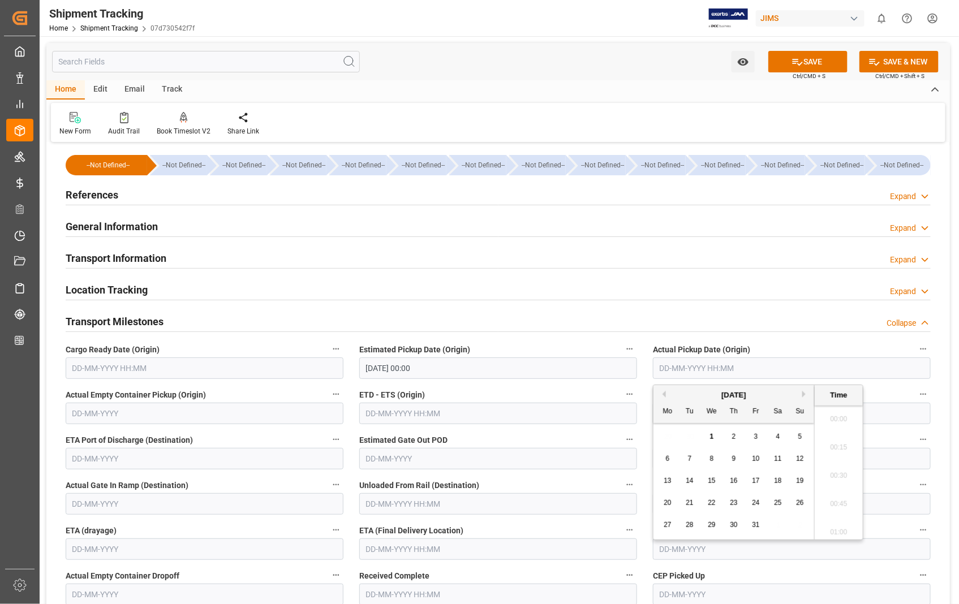
click at [751, 362] on input "text" at bounding box center [792, 368] width 278 height 21
click at [665, 393] on div "October 2025" at bounding box center [733, 395] width 161 height 11
click at [662, 392] on button "Previous Month" at bounding box center [662, 394] width 7 height 7
click at [687, 526] on span "30" at bounding box center [689, 525] width 7 height 8
type input "30-09-2025 00:00"
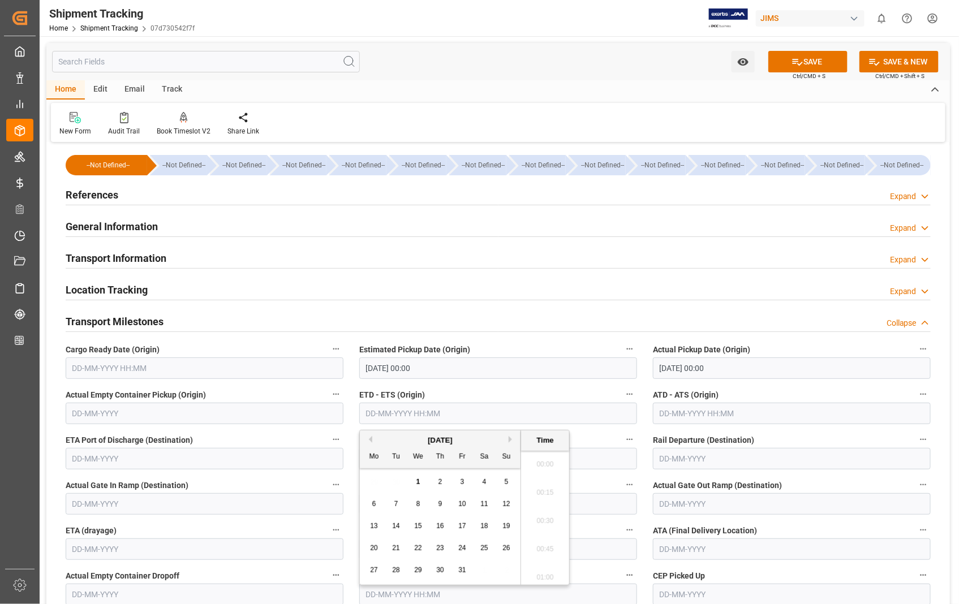
click at [453, 414] on input "text" at bounding box center [498, 413] width 278 height 21
click at [369, 437] on button "Previous Month" at bounding box center [368, 439] width 7 height 7
click at [393, 569] on span "30" at bounding box center [395, 570] width 7 height 8
type input "30-09-2025 00:00"
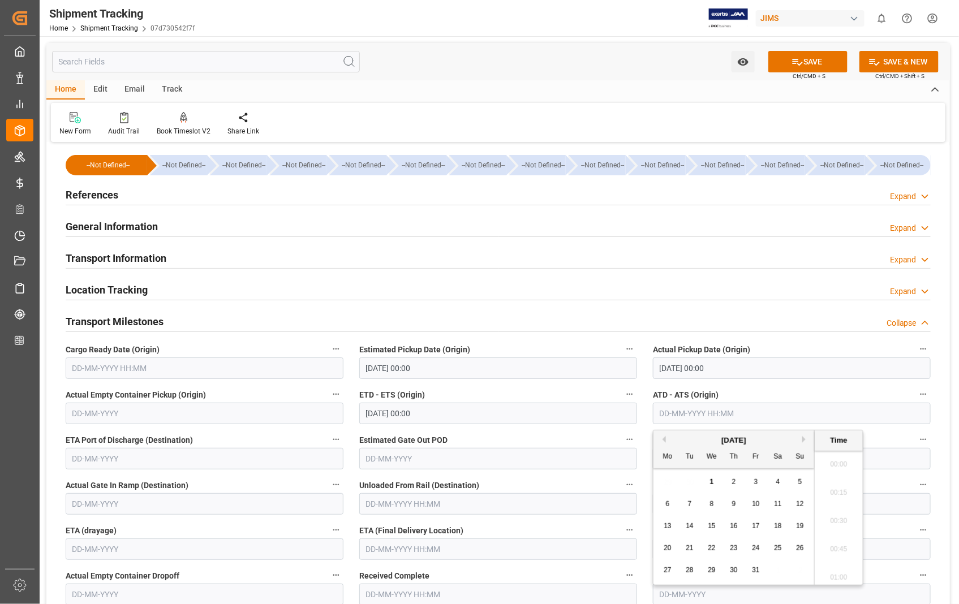
click at [765, 410] on input "text" at bounding box center [792, 413] width 278 height 21
click at [664, 439] on button "Previous Month" at bounding box center [662, 439] width 7 height 7
click at [688, 573] on span "30" at bounding box center [689, 570] width 7 height 8
type input "30-09-2025 00:00"
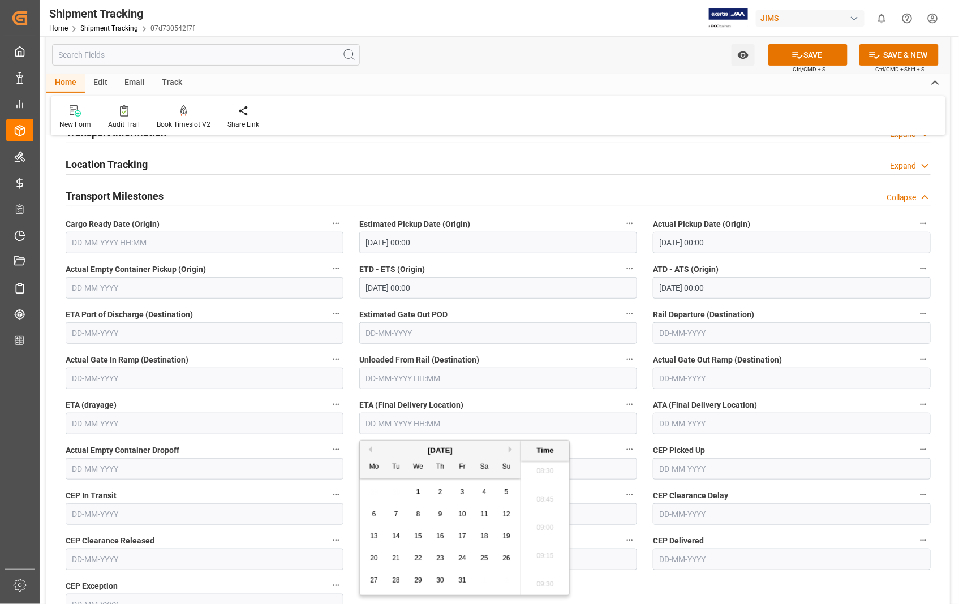
click at [477, 420] on input "text" at bounding box center [498, 423] width 278 height 21
click at [417, 490] on span "1" at bounding box center [418, 492] width 4 height 8
click at [439, 491] on span "2" at bounding box center [440, 492] width 4 height 8
type input "02-10-2025 00:00"
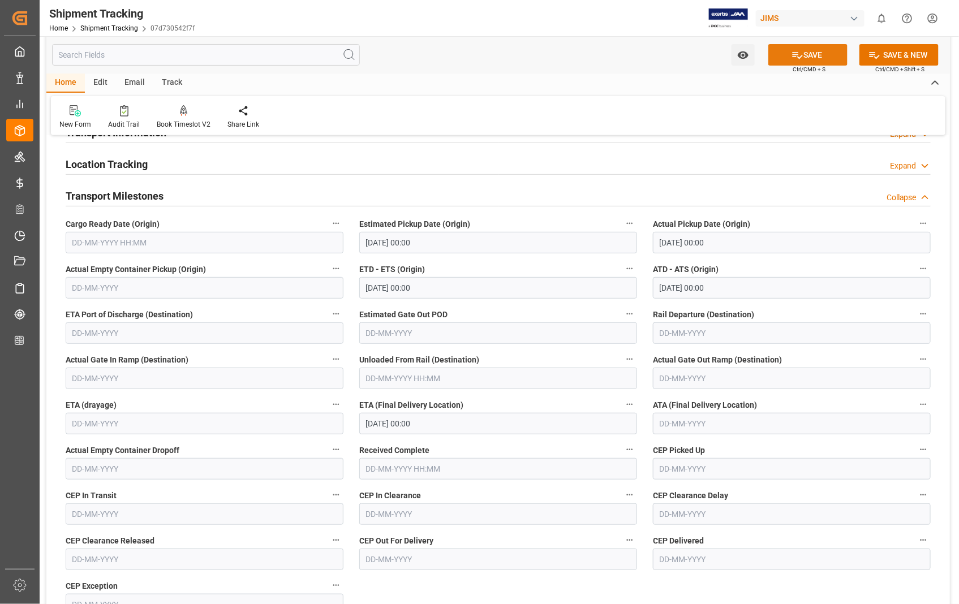
click at [815, 57] on button "SAVE" at bounding box center [807, 54] width 79 height 21
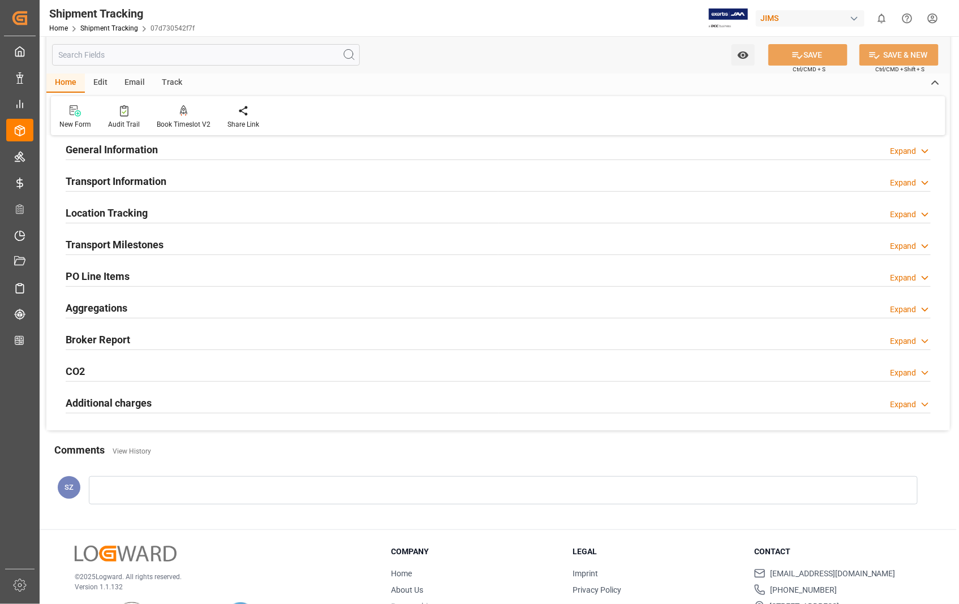
scroll to position [0, 0]
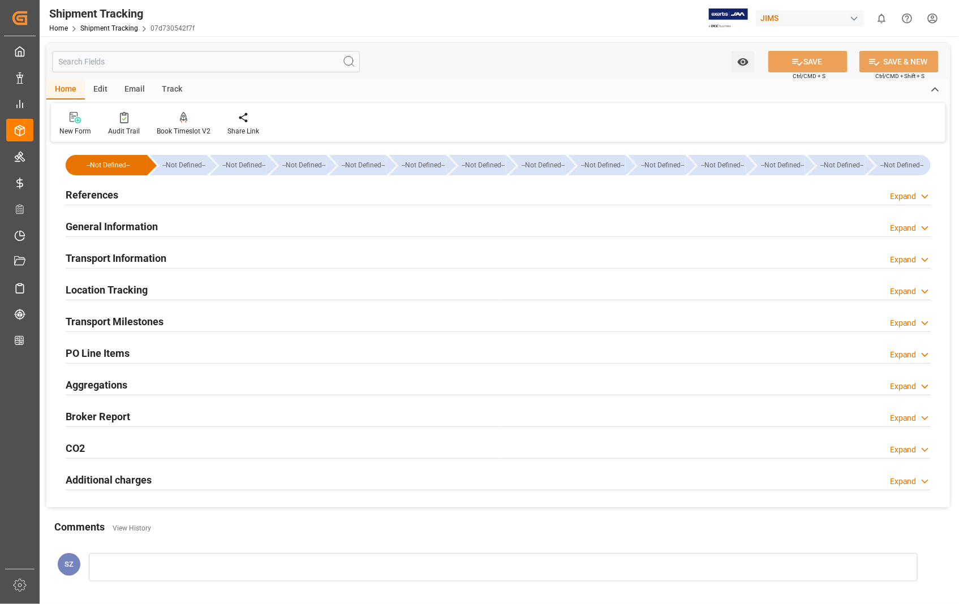
click at [95, 196] on h2 "References" at bounding box center [92, 194] width 53 height 15
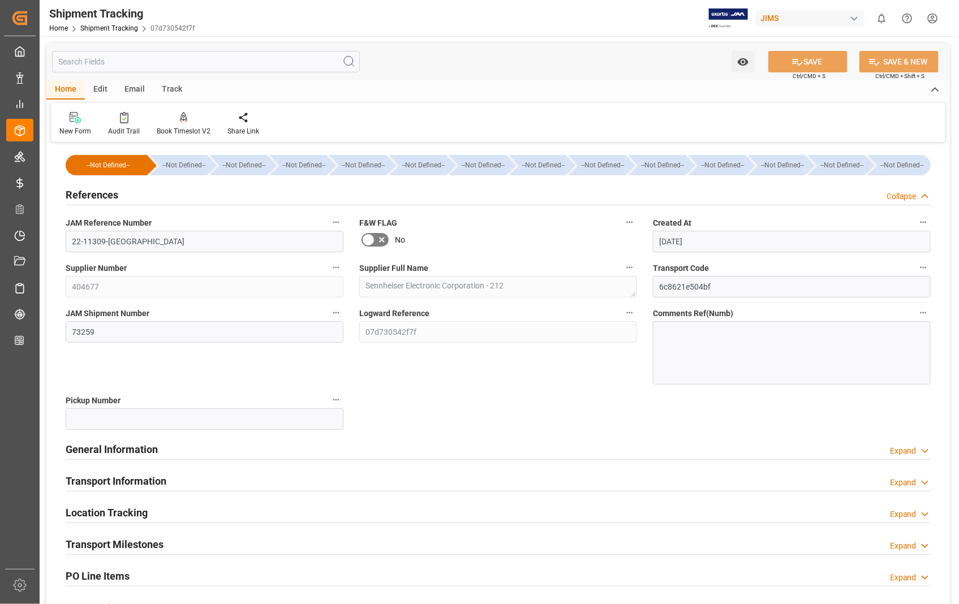
click at [95, 196] on h2 "References" at bounding box center [92, 194] width 53 height 15
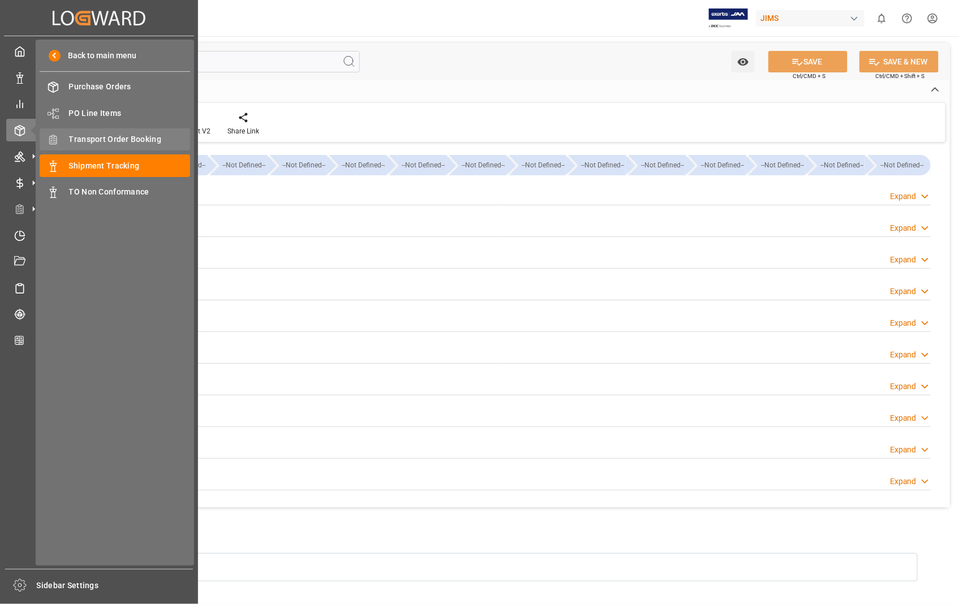
click at [106, 138] on span "Transport Order Booking" at bounding box center [130, 139] width 122 height 12
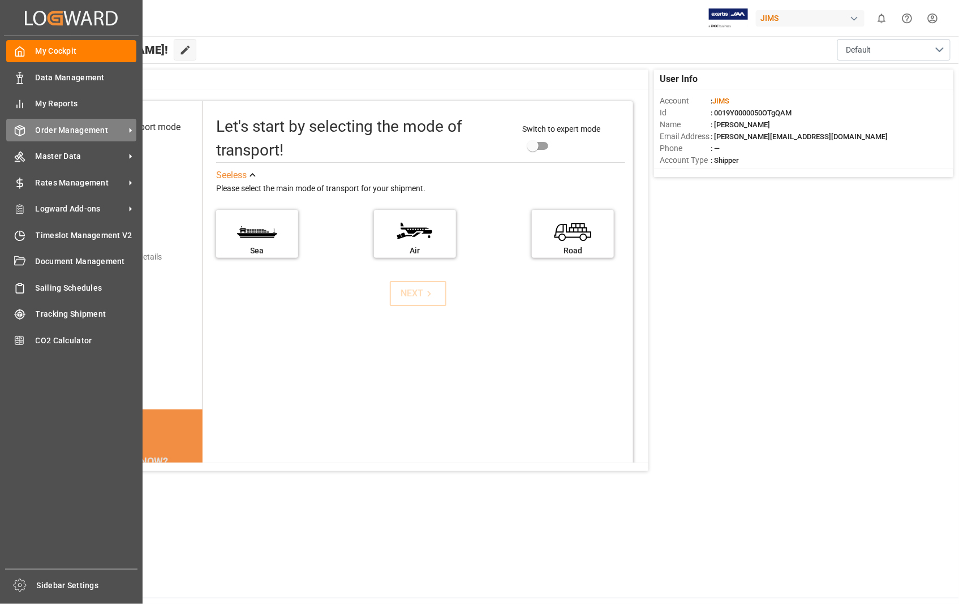
click at [71, 130] on span "Order Management" at bounding box center [80, 130] width 89 height 12
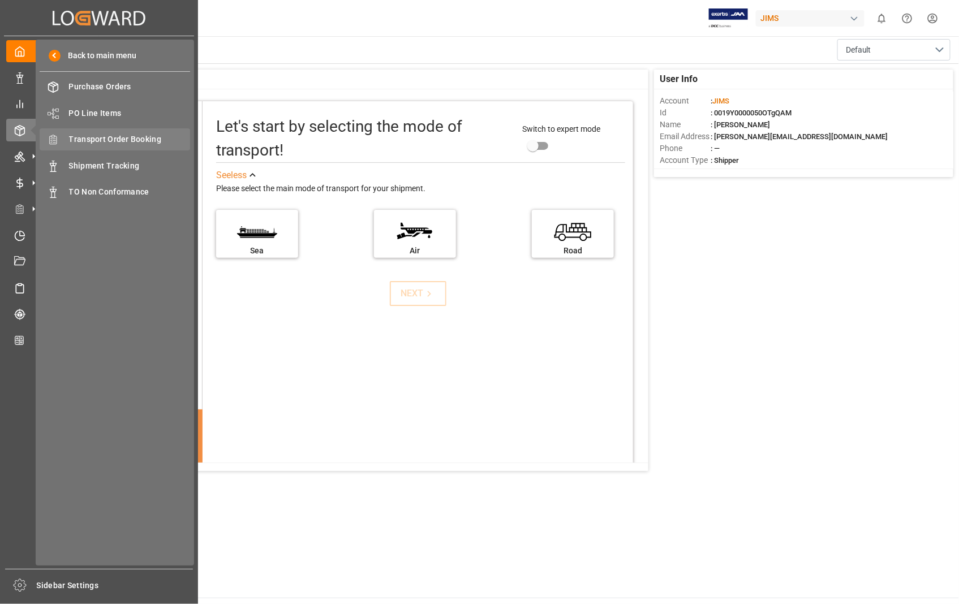
click at [142, 136] on span "Transport Order Booking" at bounding box center [130, 139] width 122 height 12
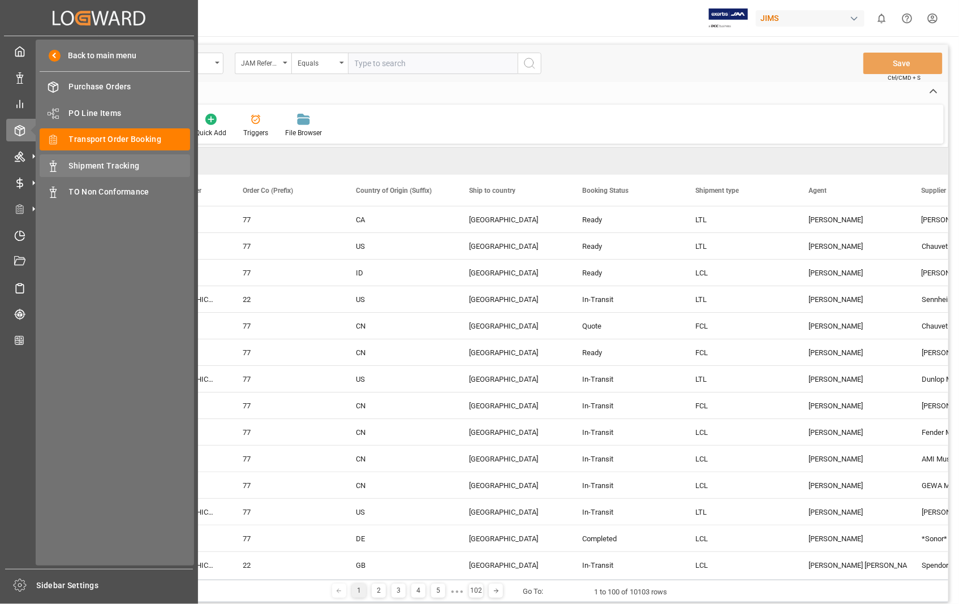
click at [128, 164] on span "Shipment Tracking" at bounding box center [130, 166] width 122 height 12
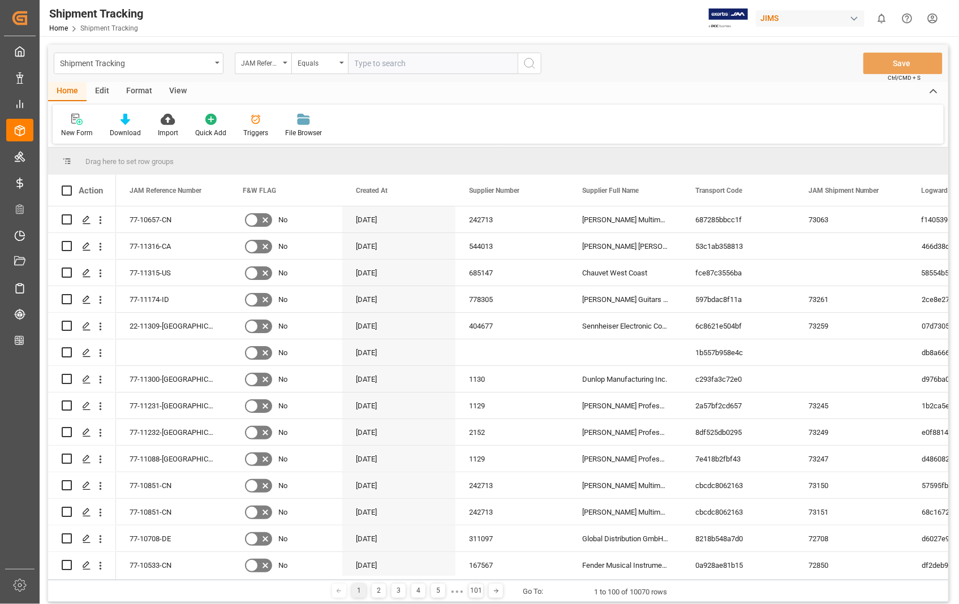
click at [416, 64] on input "text" at bounding box center [433, 63] width 170 height 21
paste input "22-11207-US"
type input "22-11207-US"
click at [526, 63] on icon "search button" at bounding box center [530, 64] width 14 height 14
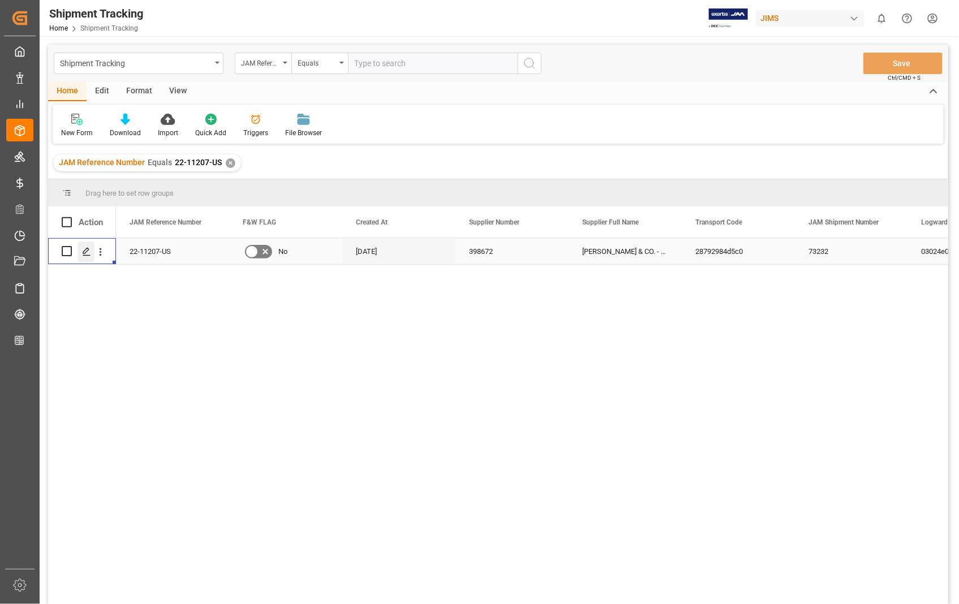
click at [85, 252] on polygon "Press SPACE to select this row." at bounding box center [86, 251] width 6 height 6
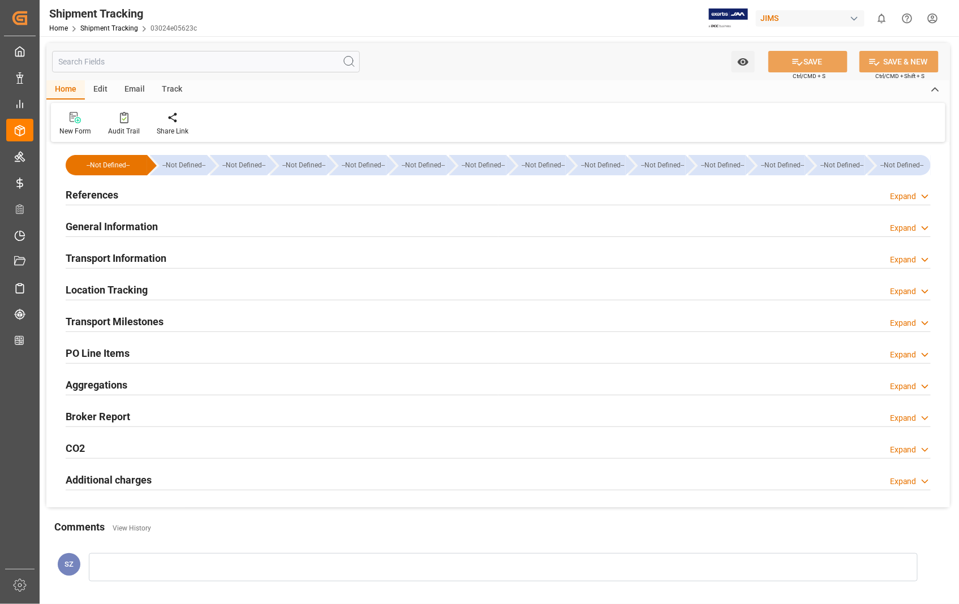
type input "14087.055"
click at [136, 259] on h2 "Transport Information" at bounding box center [116, 258] width 101 height 15
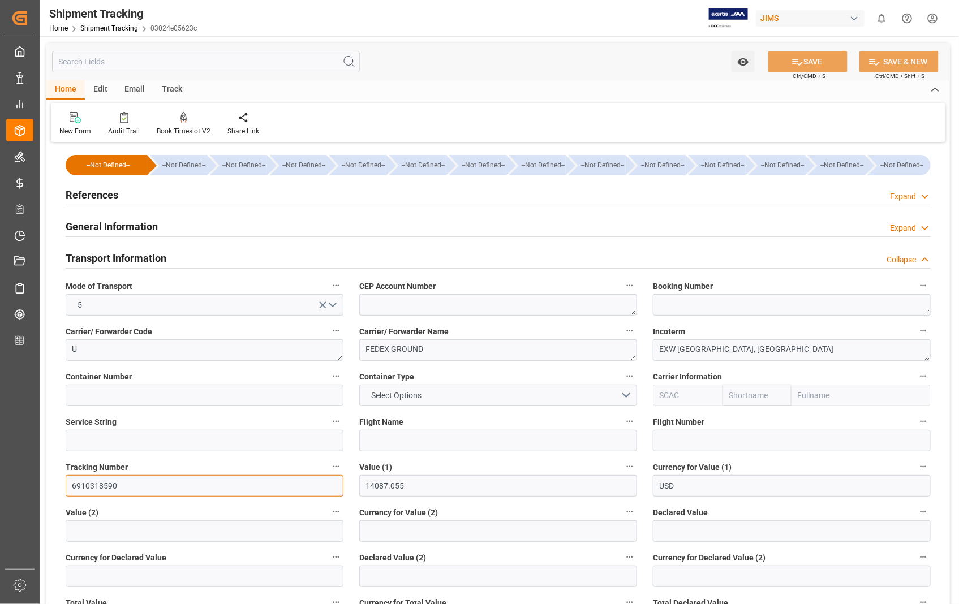
drag, startPoint x: 137, startPoint y: 480, endPoint x: 65, endPoint y: 487, distance: 72.2
click at [66, 487] on input "6910318590" at bounding box center [205, 485] width 278 height 21
